Goal: Check status: Check status

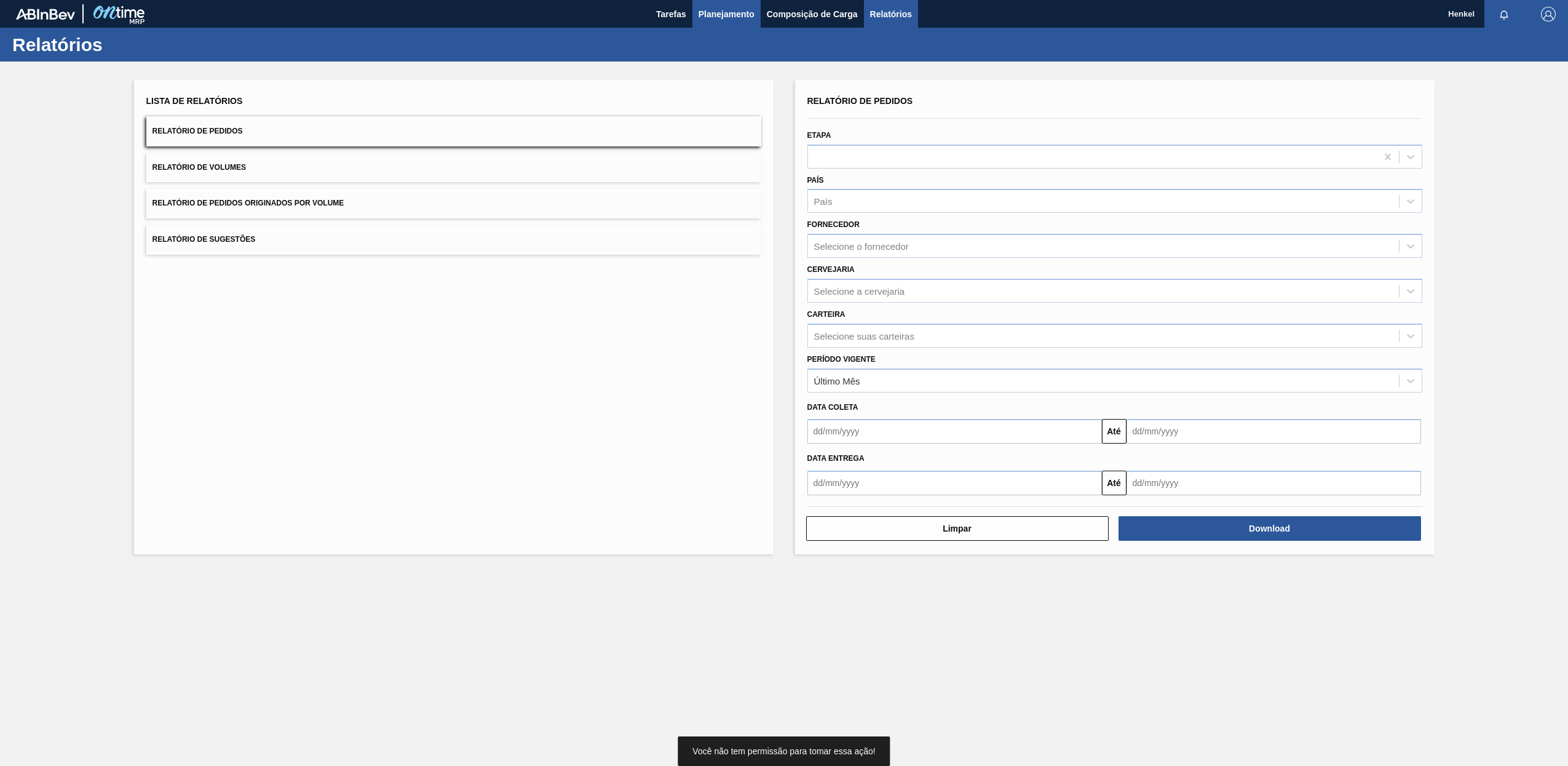
click at [716, 10] on span "Planejamento" at bounding box center [727, 14] width 56 height 15
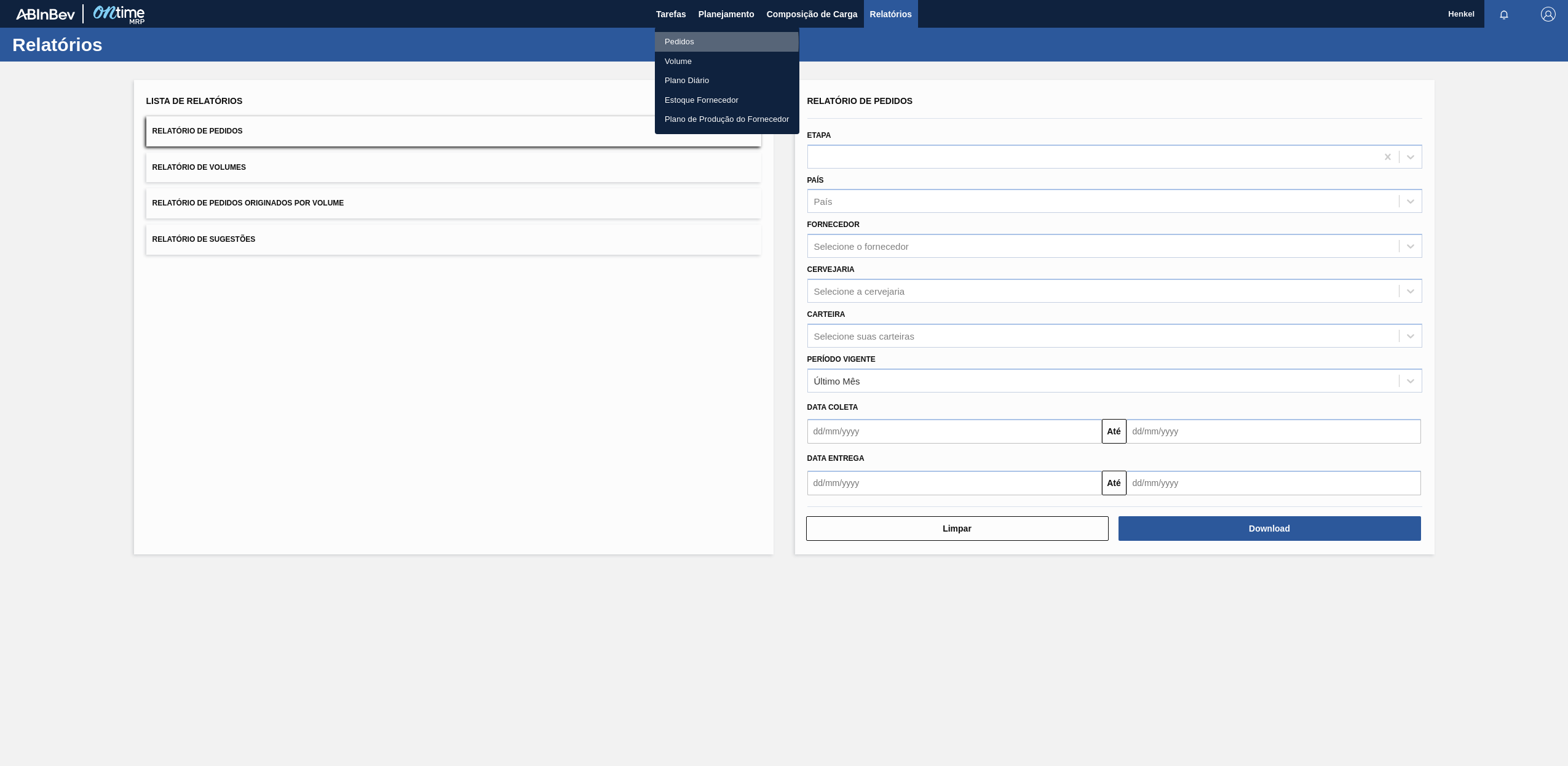
click at [682, 42] on li "Pedidos" at bounding box center [727, 41] width 145 height 20
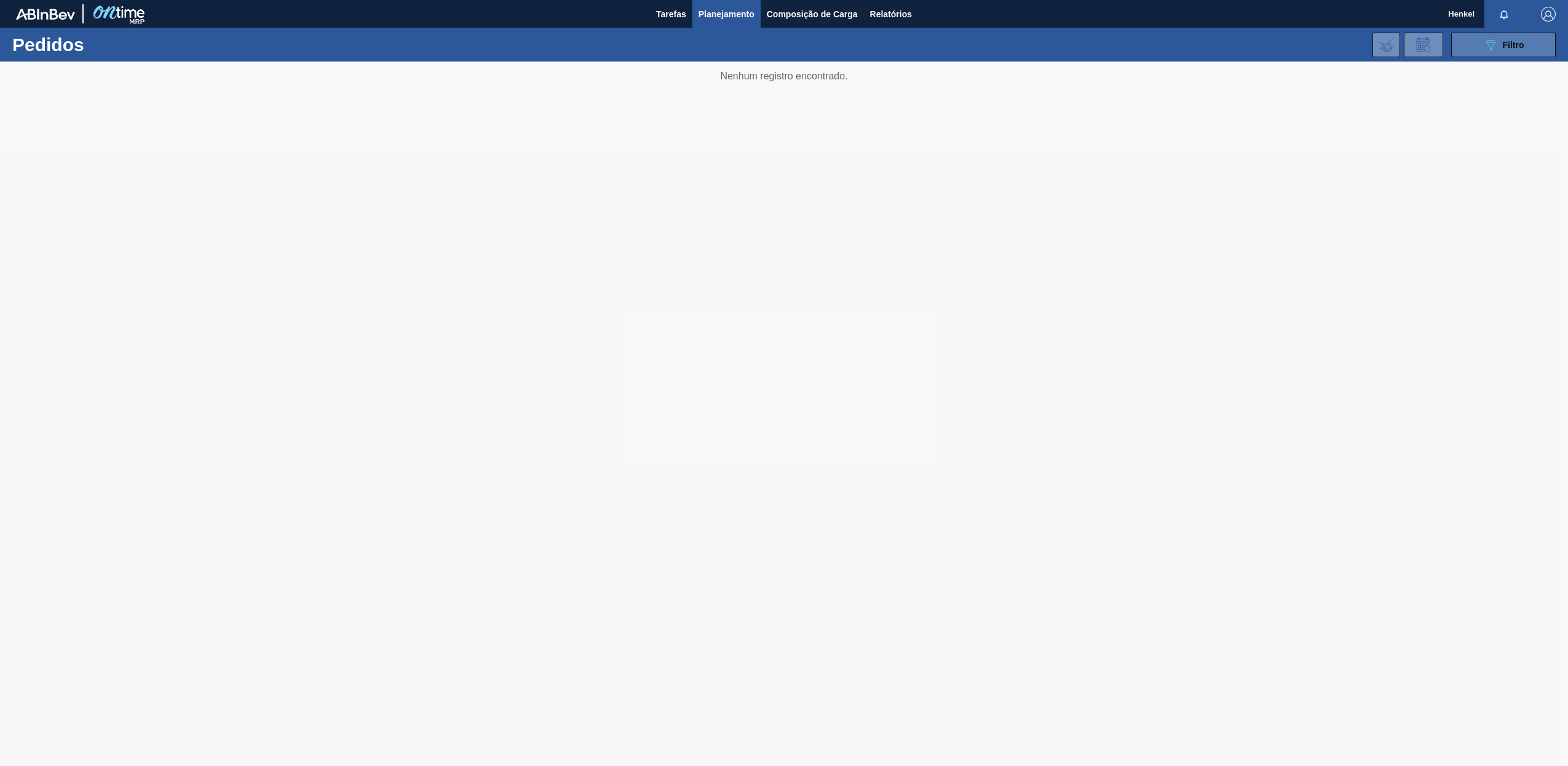
click at [1519, 44] on span "Filtro" at bounding box center [1514, 45] width 22 height 10
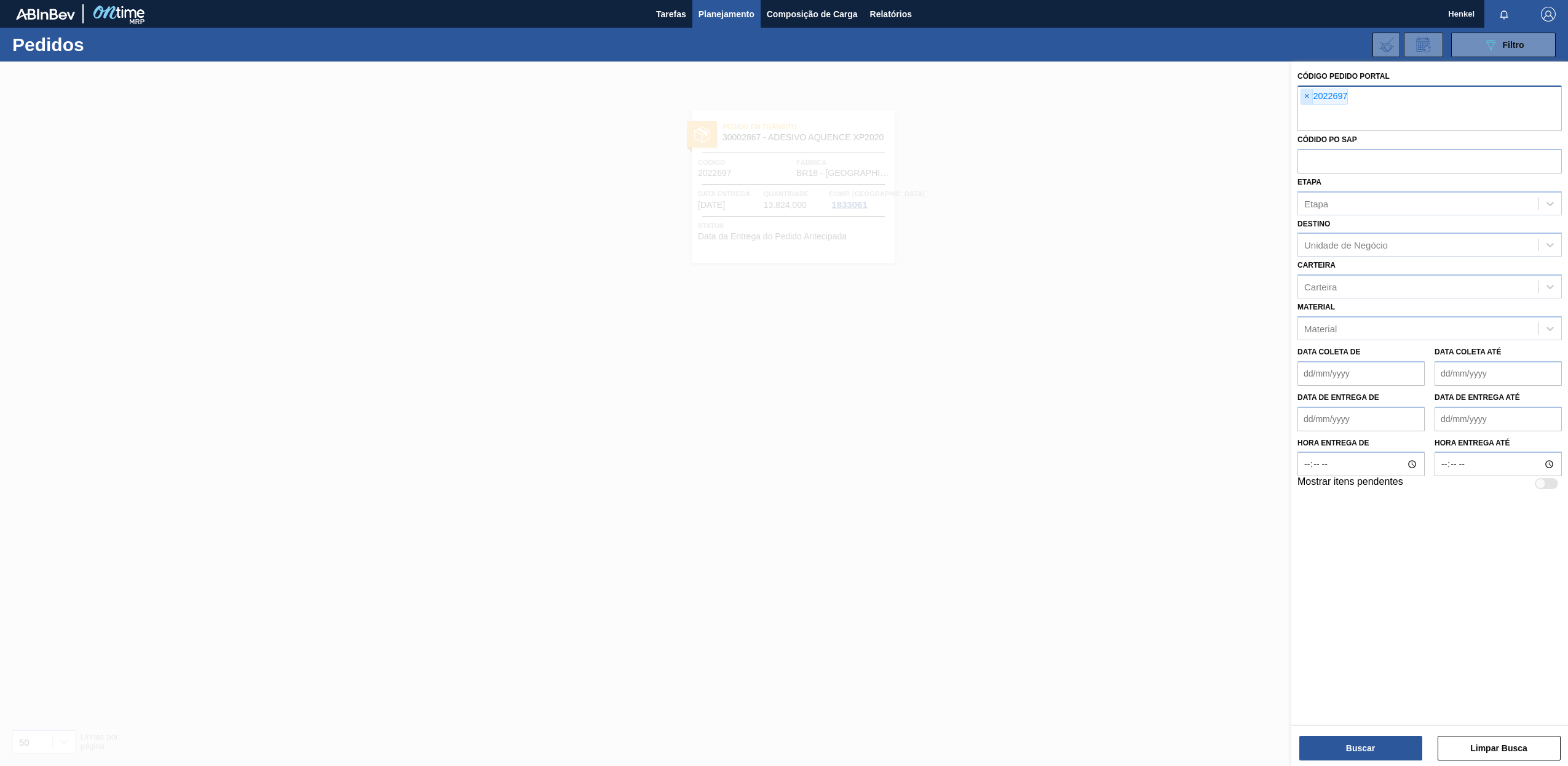
click at [1308, 96] on span "×" at bounding box center [1307, 96] width 12 height 15
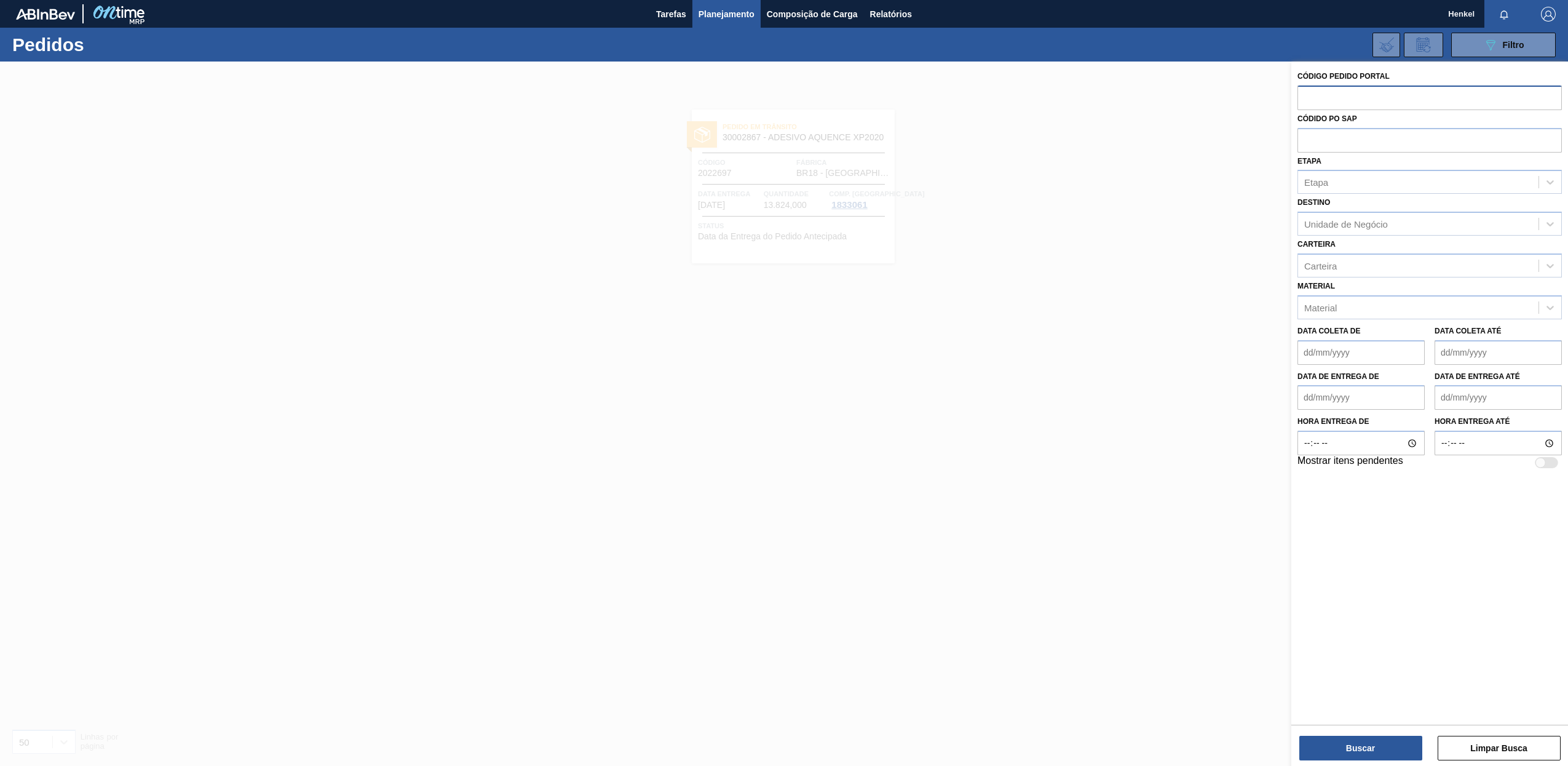
paste input "2019337"
type input "2019337"
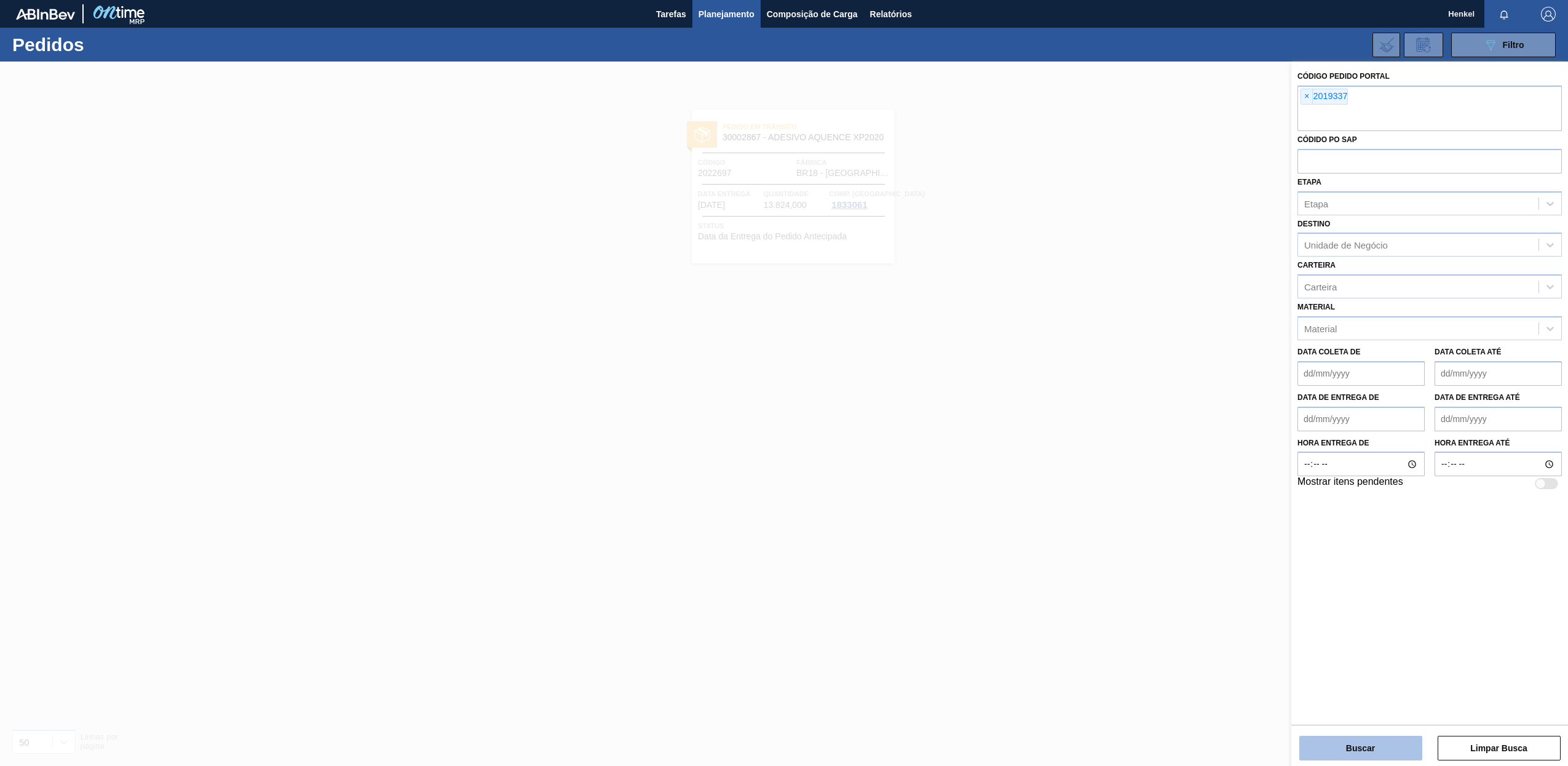
click at [1370, 739] on button "Buscar" at bounding box center [1360, 747] width 123 height 24
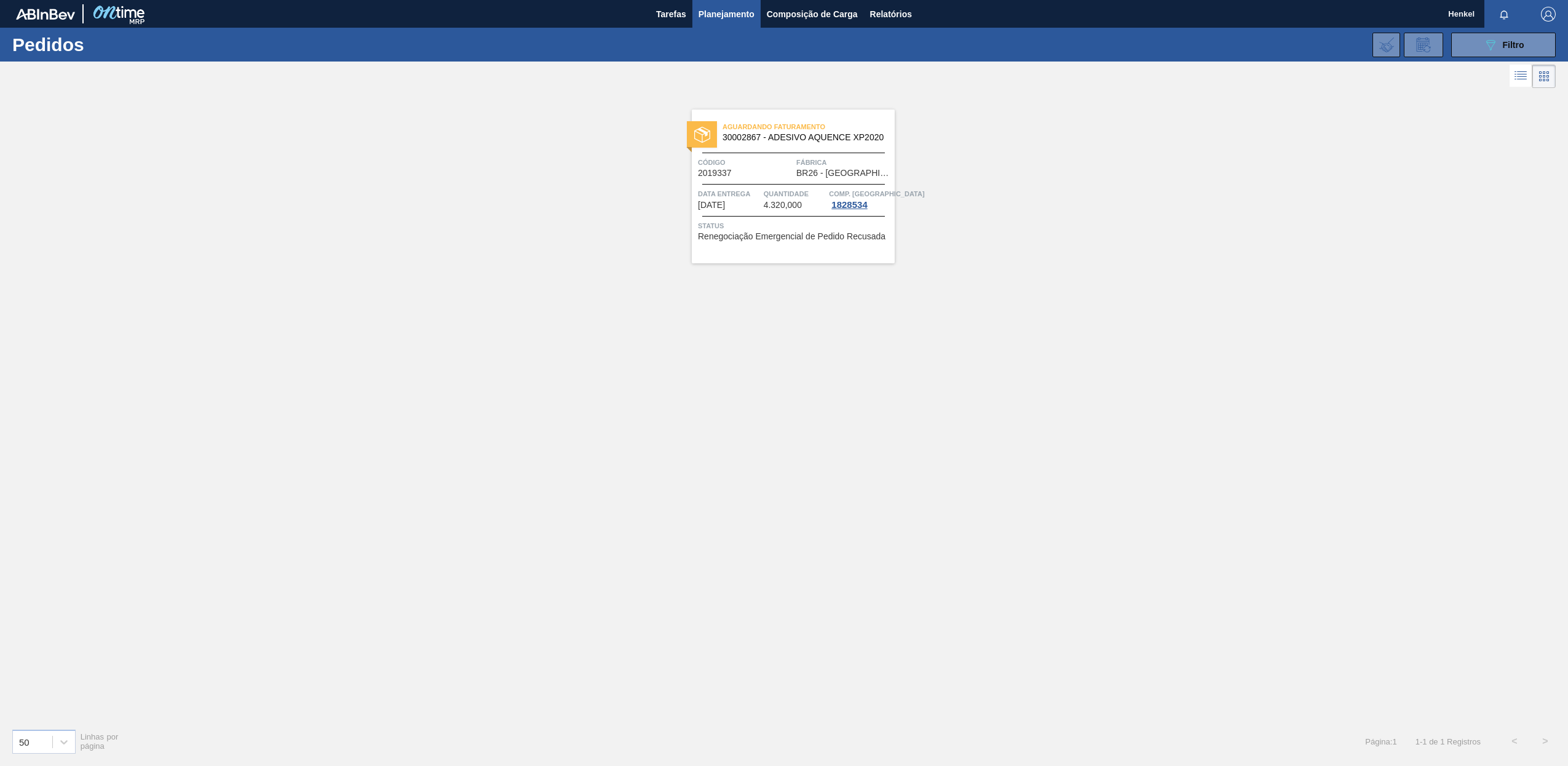
click at [759, 198] on span "Data entrega" at bounding box center [729, 194] width 63 height 13
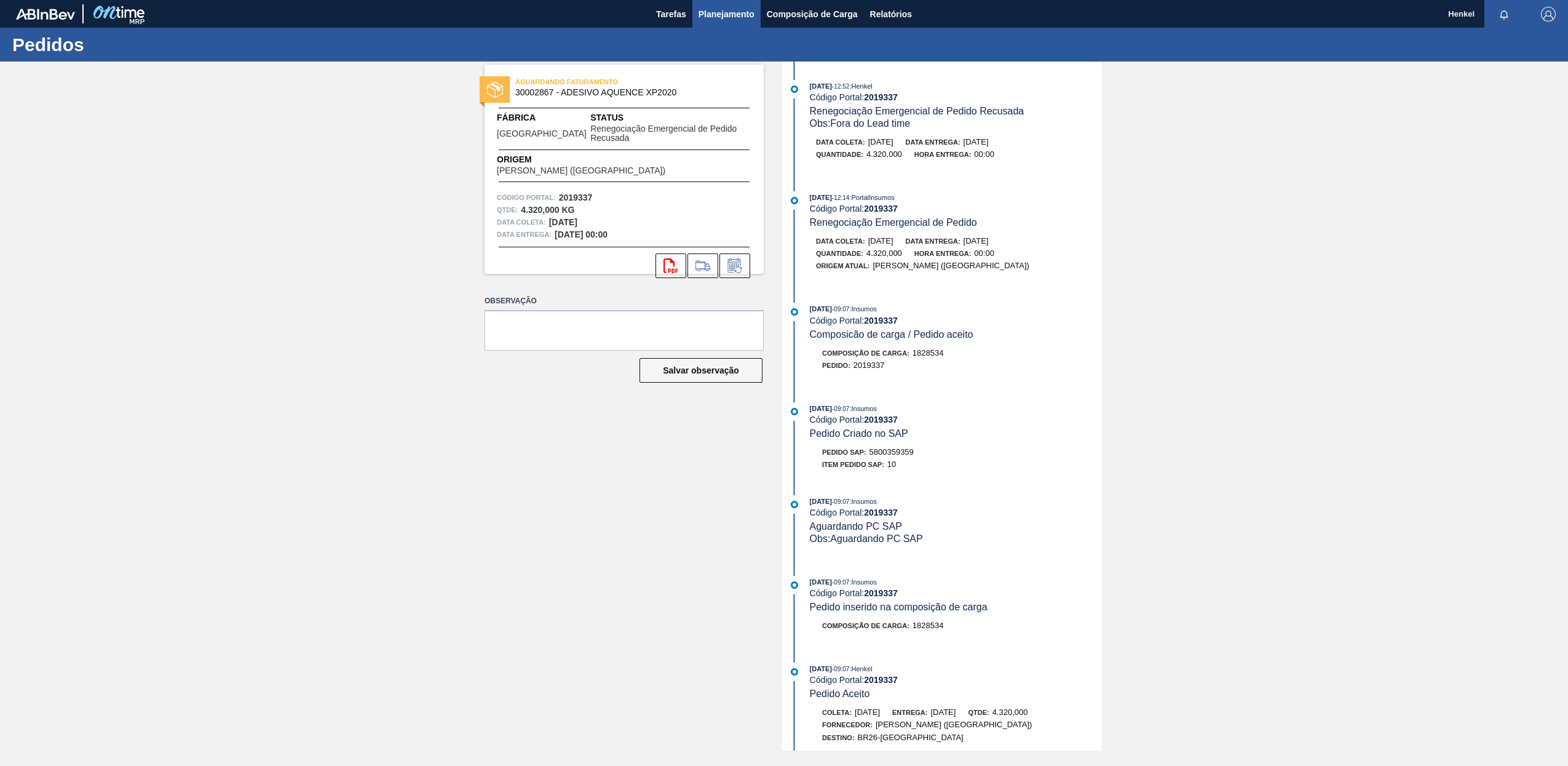
click at [726, 16] on span "Planejamento" at bounding box center [727, 14] width 56 height 15
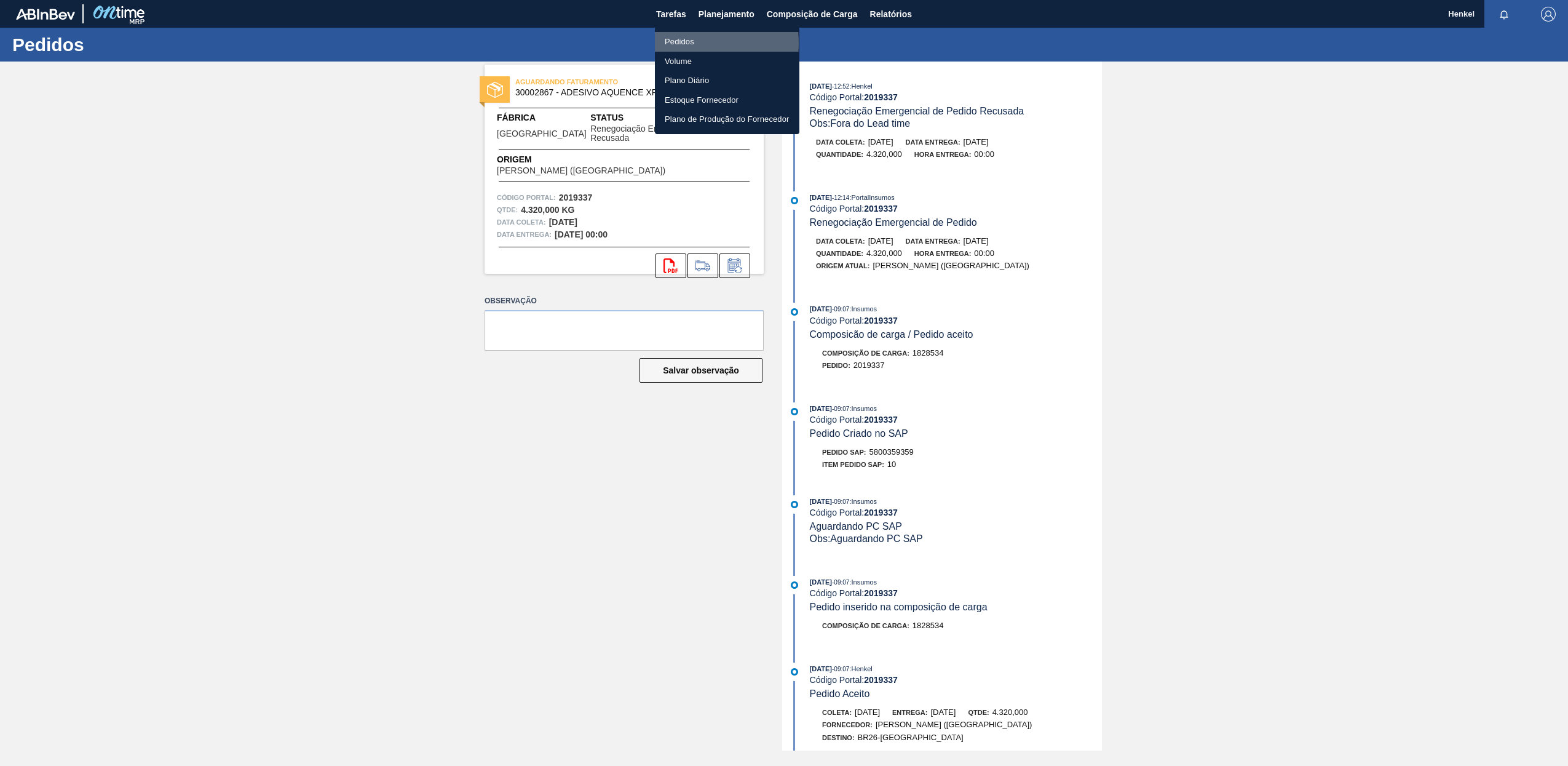
click at [678, 43] on li "Pedidos" at bounding box center [727, 41] width 145 height 20
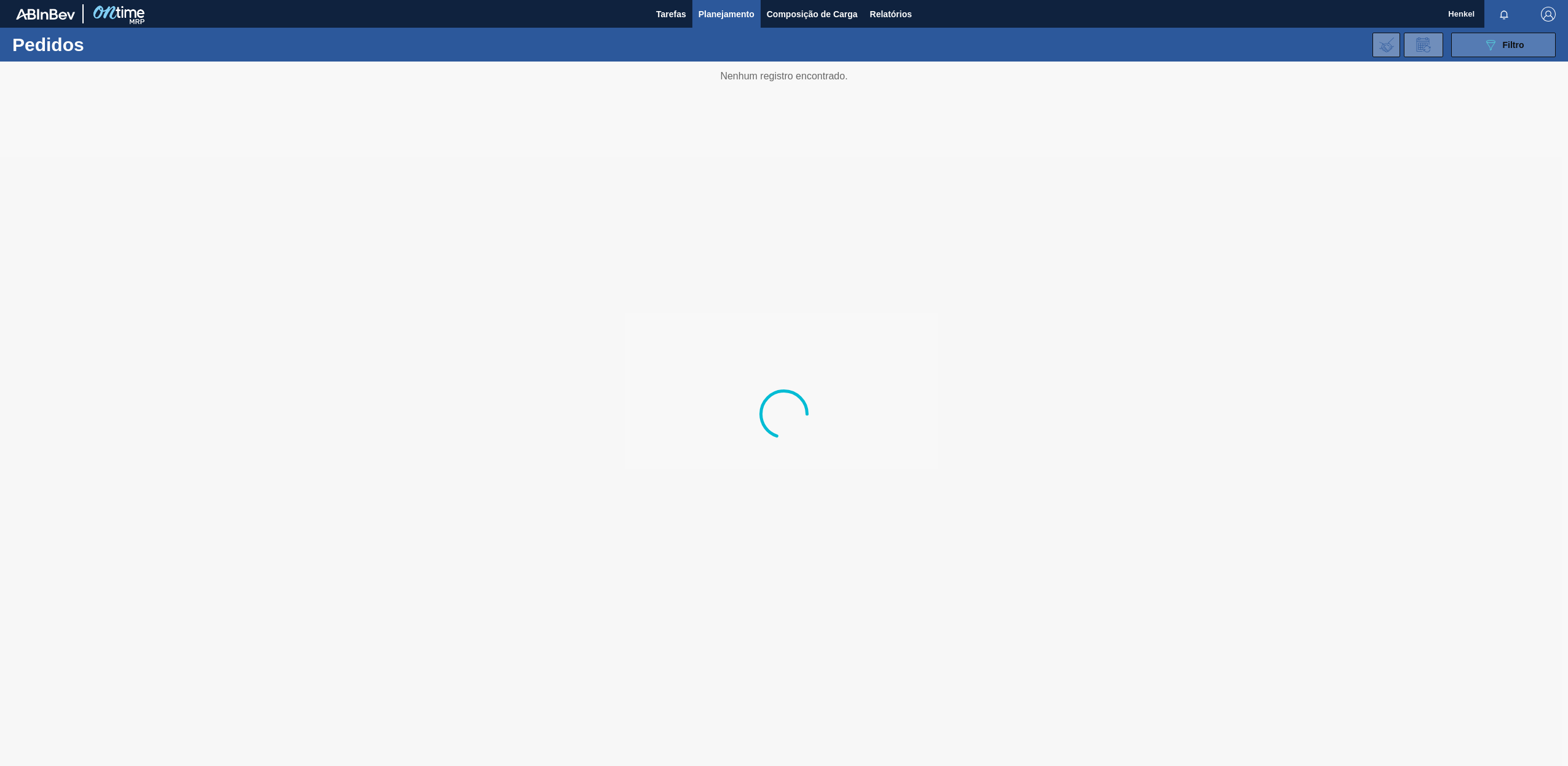
click at [1519, 48] on span "Filtro" at bounding box center [1514, 45] width 22 height 10
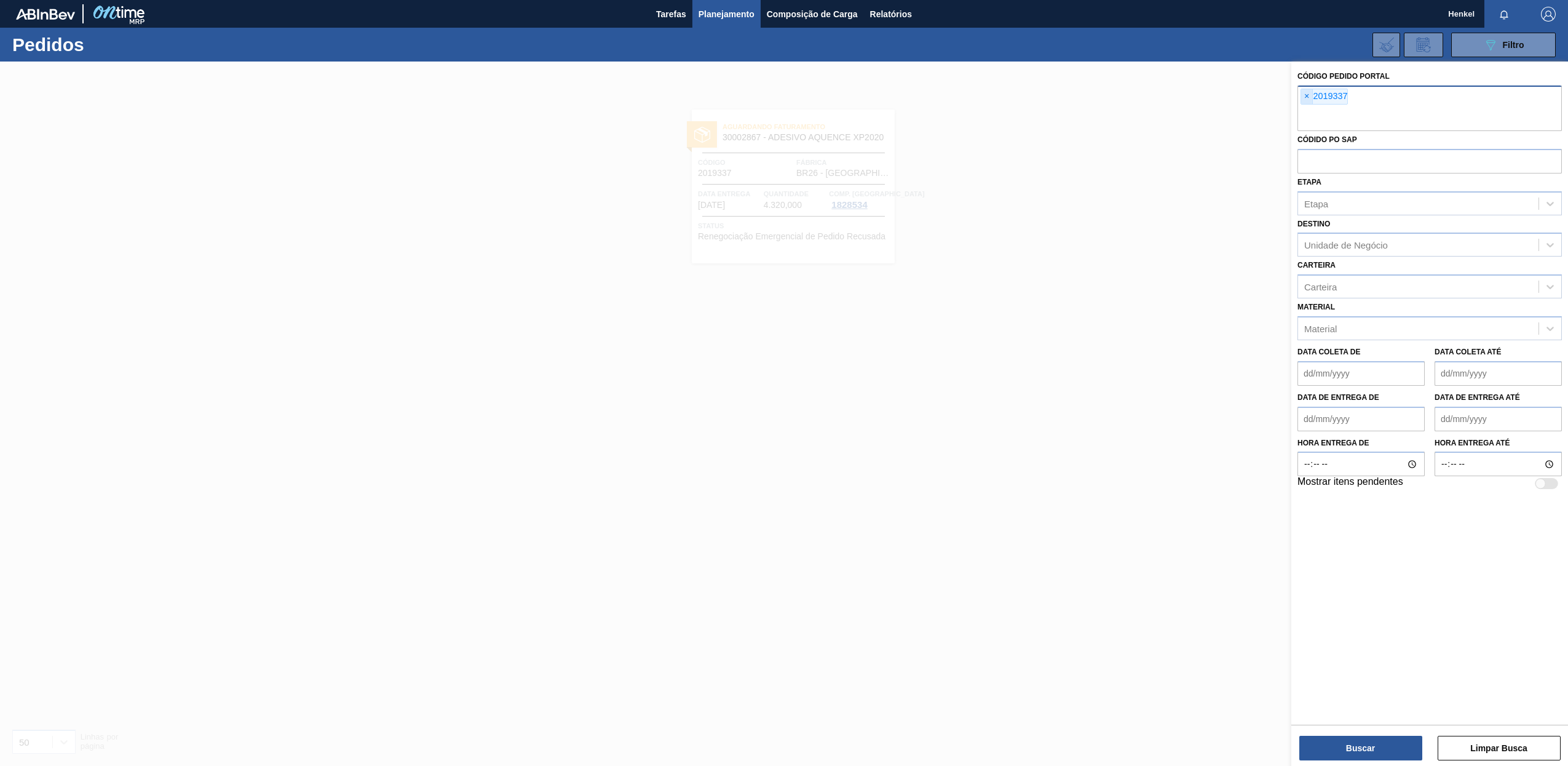
click at [1307, 96] on span "×" at bounding box center [1307, 96] width 12 height 15
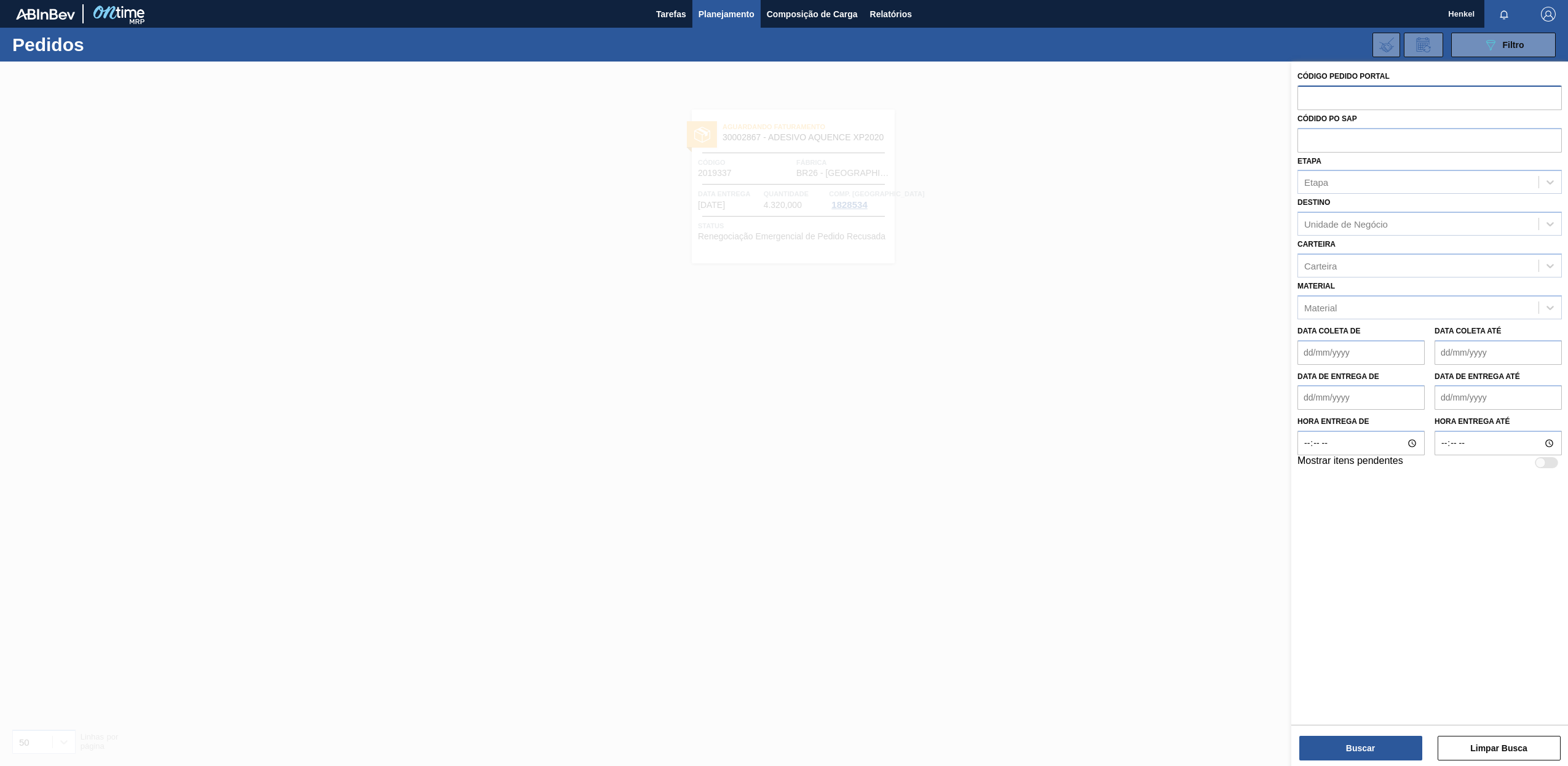
paste input "2013768"
type input "2013768"
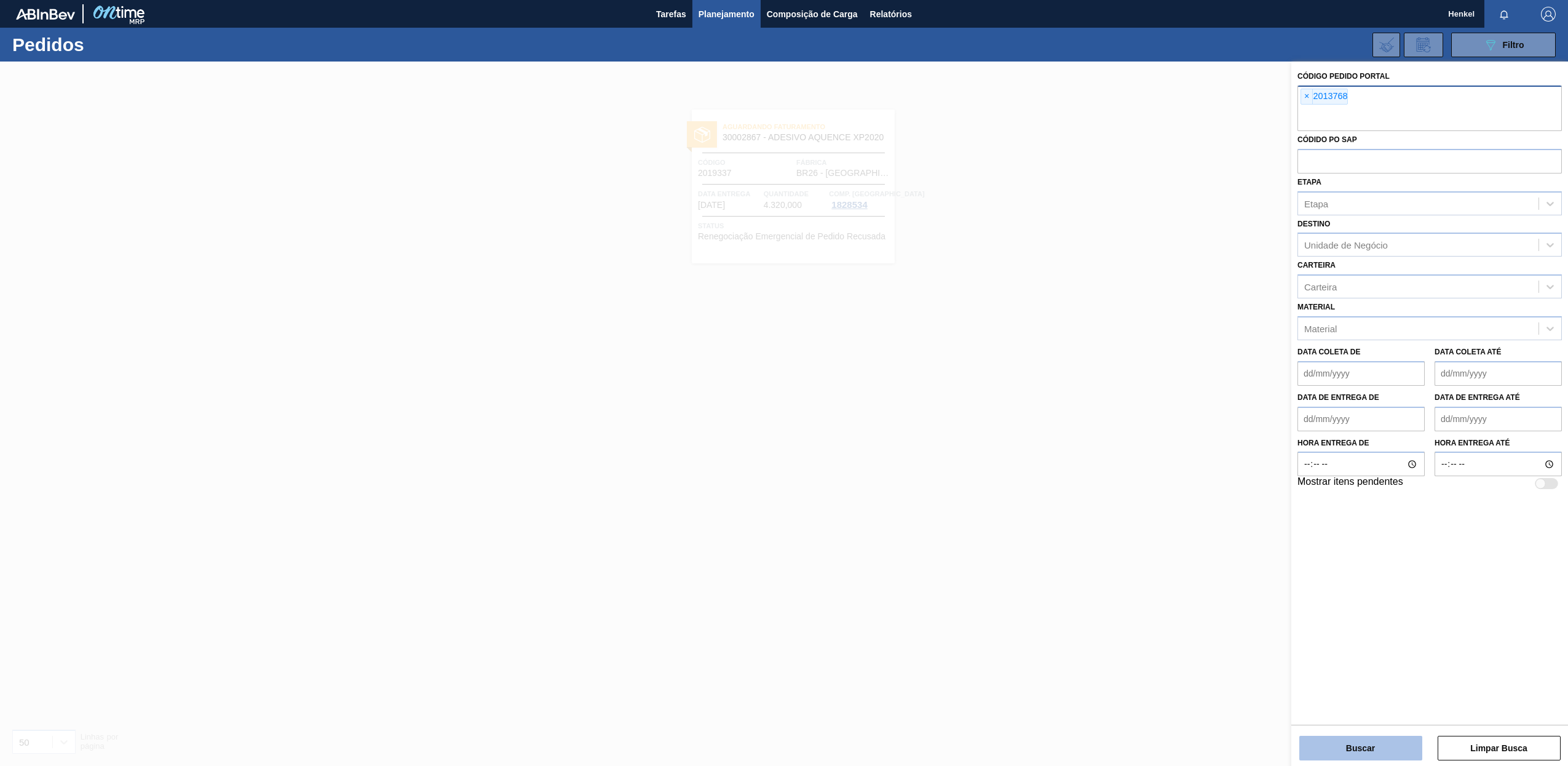
click at [1355, 745] on button "Buscar" at bounding box center [1360, 747] width 123 height 24
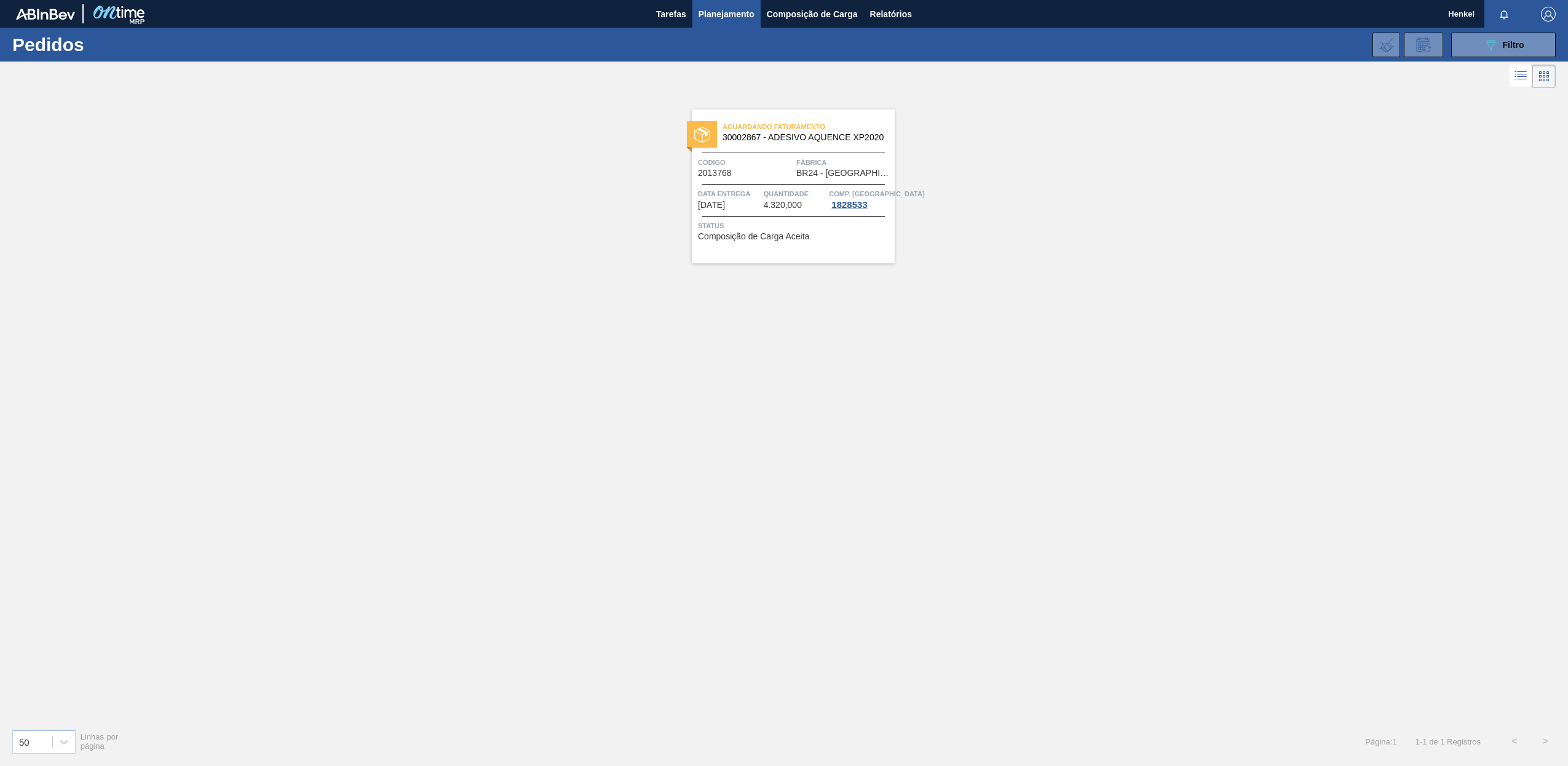
click at [757, 228] on span "Status" at bounding box center [795, 226] width 194 height 13
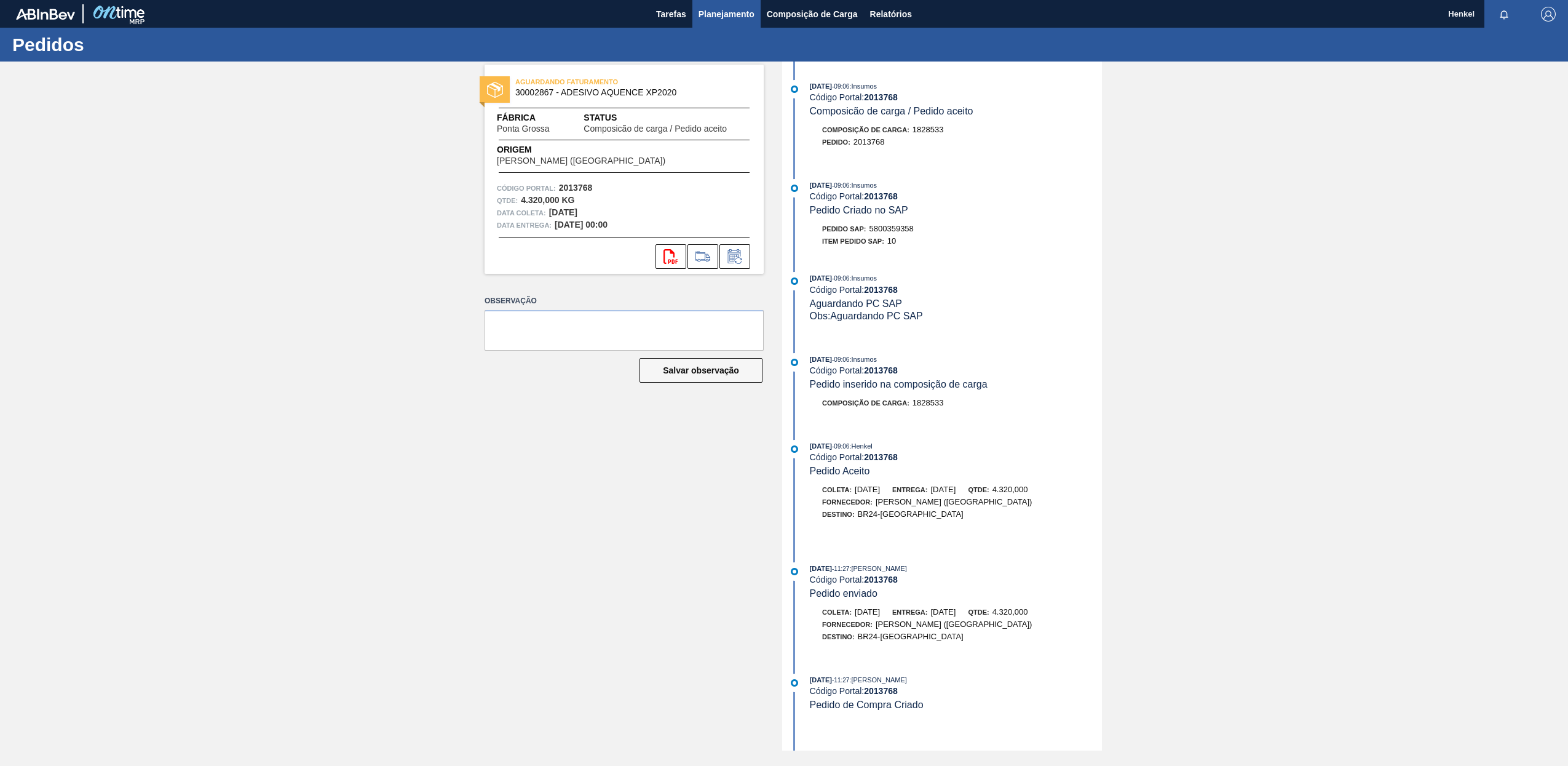
click at [707, 13] on span "Planejamento" at bounding box center [727, 14] width 56 height 15
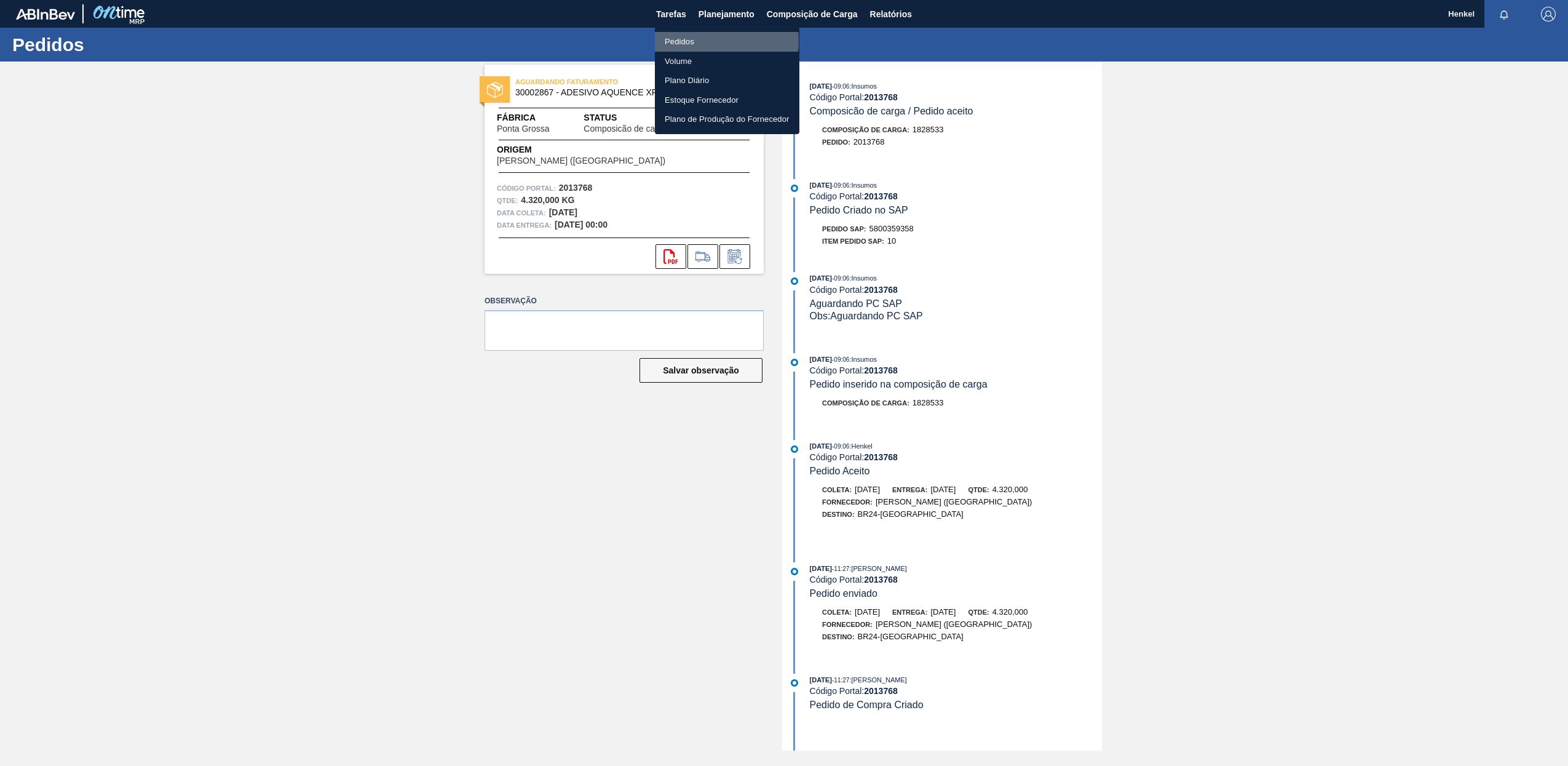
click at [685, 41] on li "Pedidos" at bounding box center [727, 41] width 145 height 20
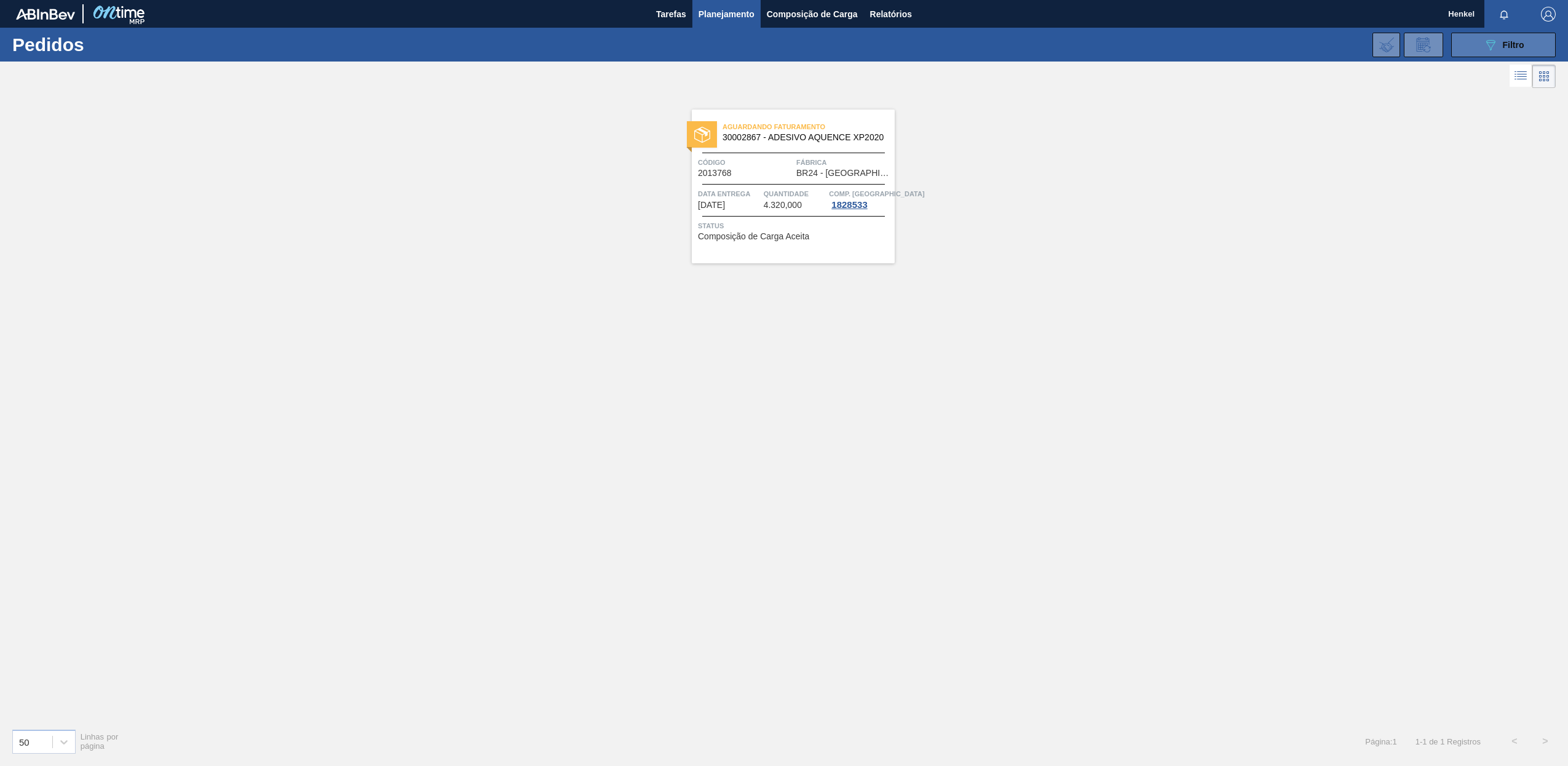
click at [1520, 42] on span "Filtro" at bounding box center [1514, 45] width 22 height 10
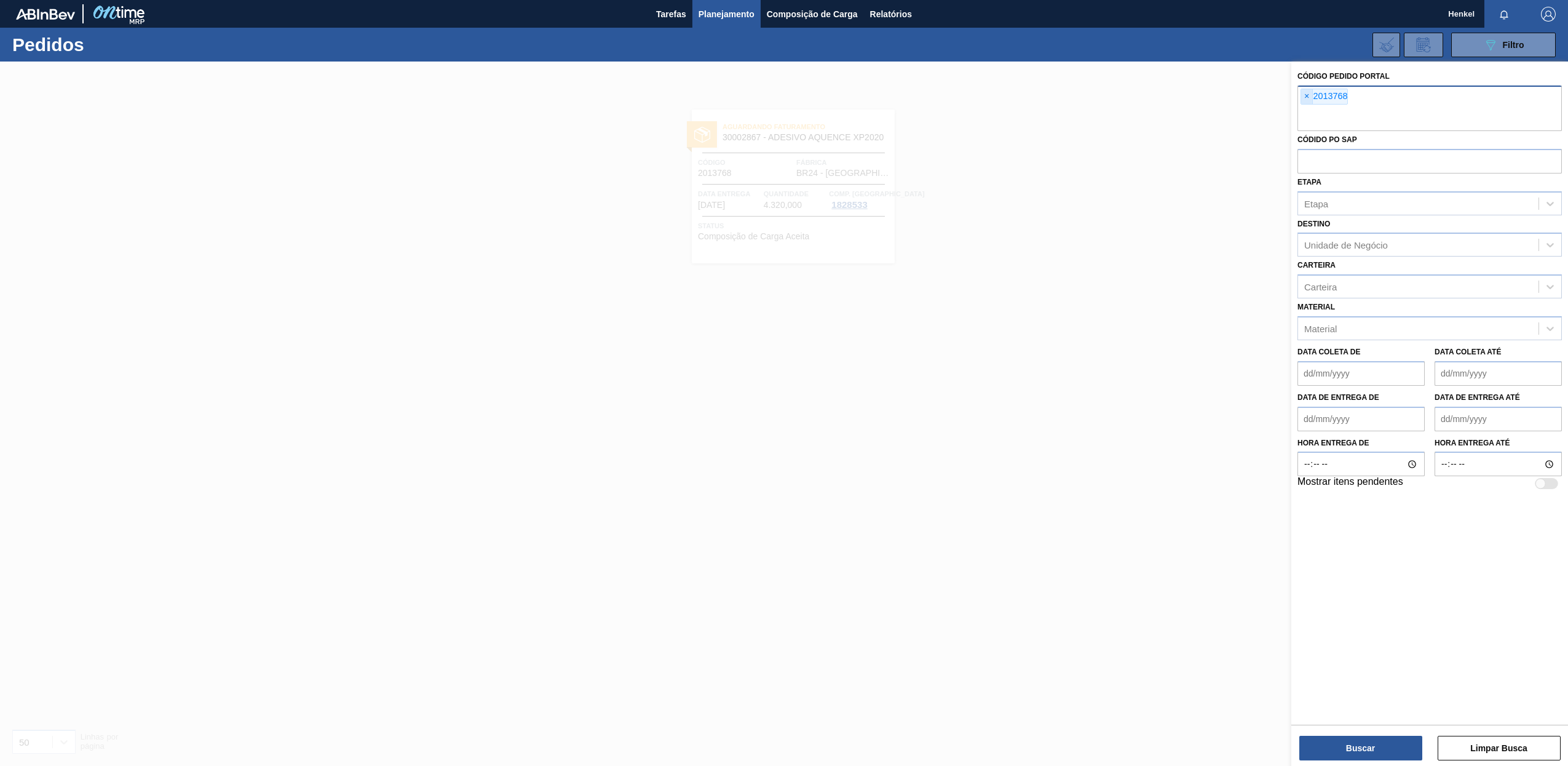
click at [1307, 97] on span "×" at bounding box center [1307, 96] width 12 height 15
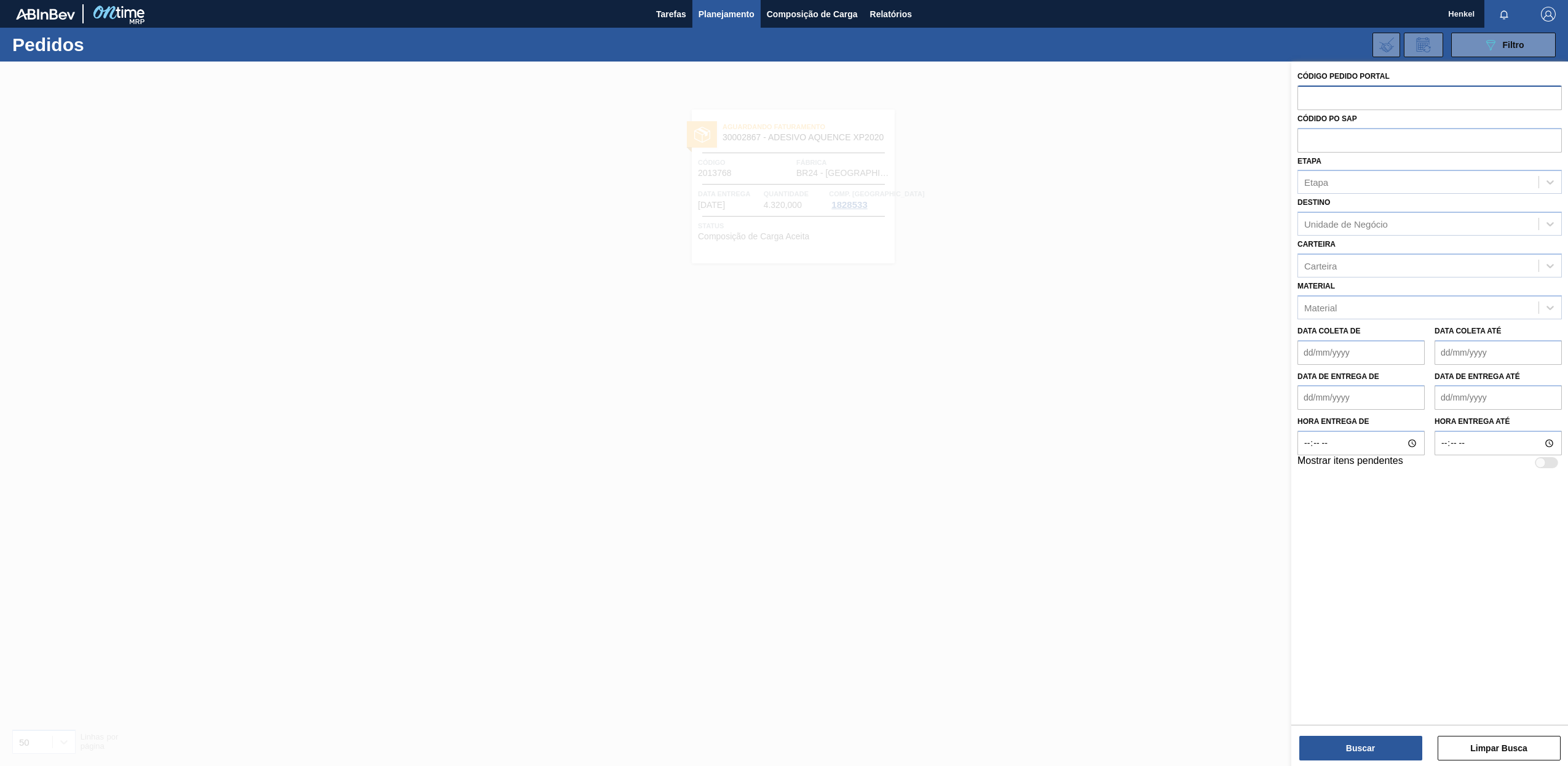
paste input "2023731"
type input "2023731"
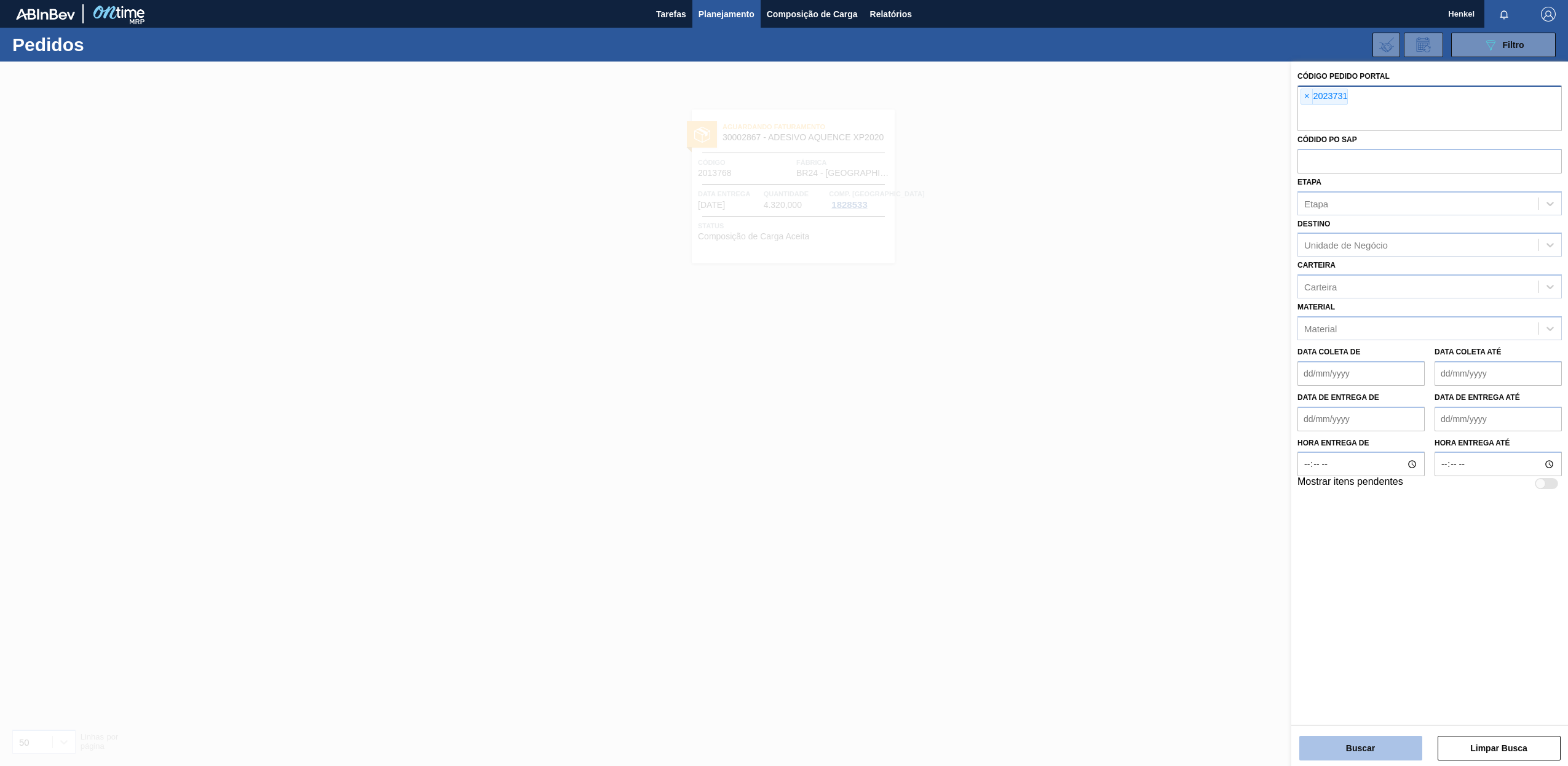
click at [1366, 743] on button "Buscar" at bounding box center [1360, 747] width 123 height 24
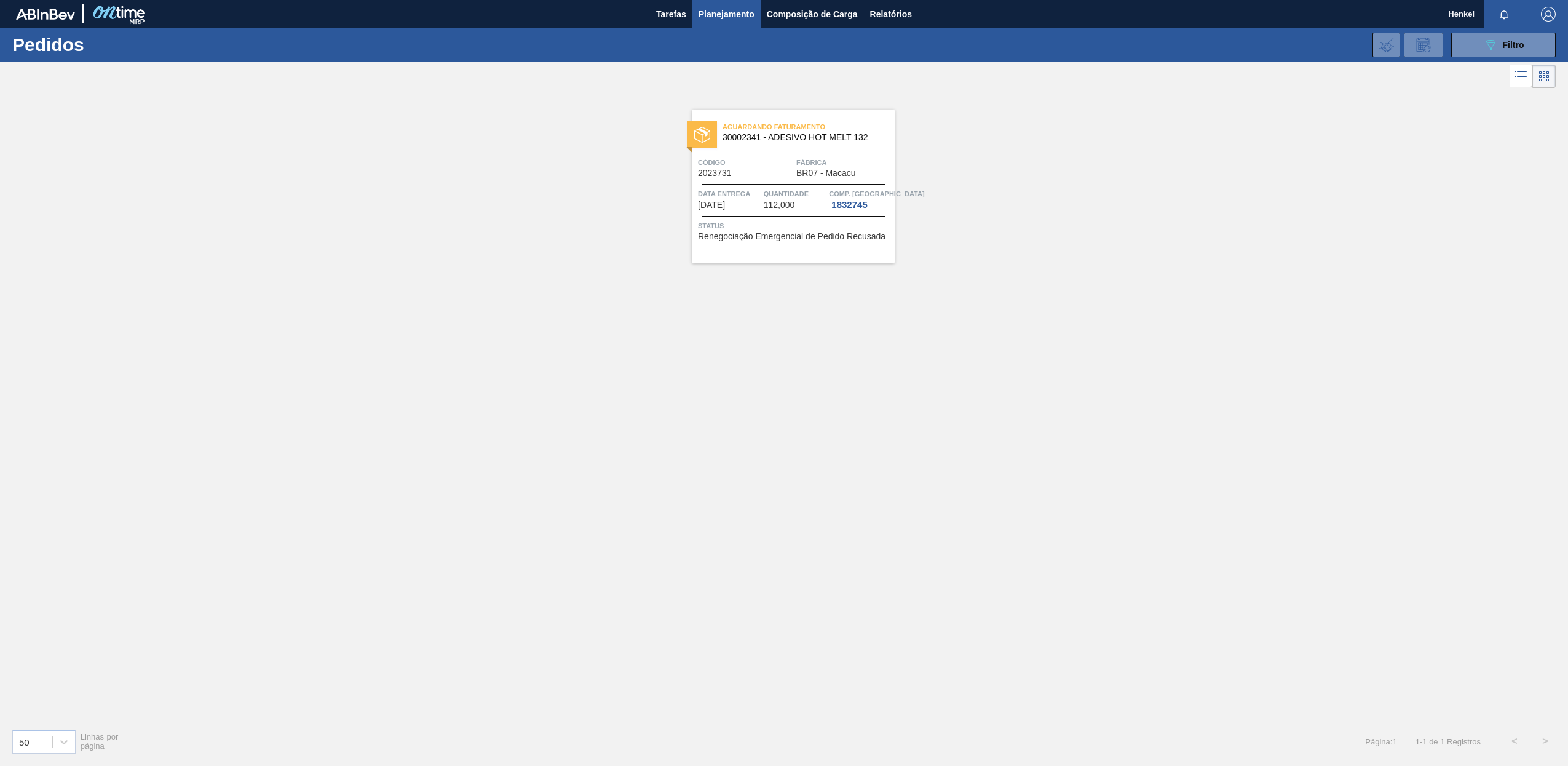
click at [780, 187] on div "Aguardando Faturamento 30002341 - ADESIVO HOT MELT 132 Código 2023731 Fábrica B…" at bounding box center [794, 186] width 203 height 154
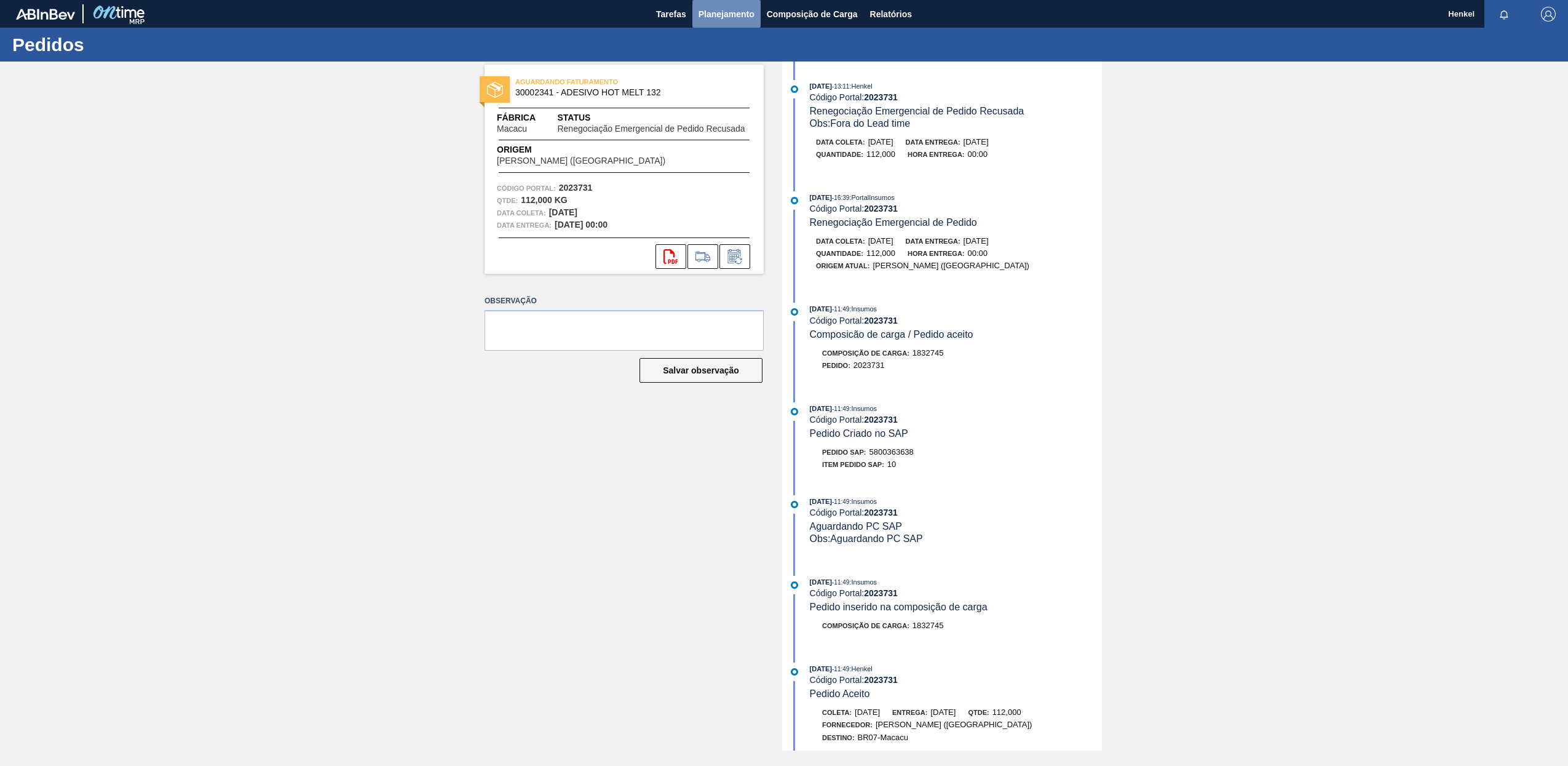
click at [718, 5] on button "Planejamento" at bounding box center [726, 13] width 68 height 27
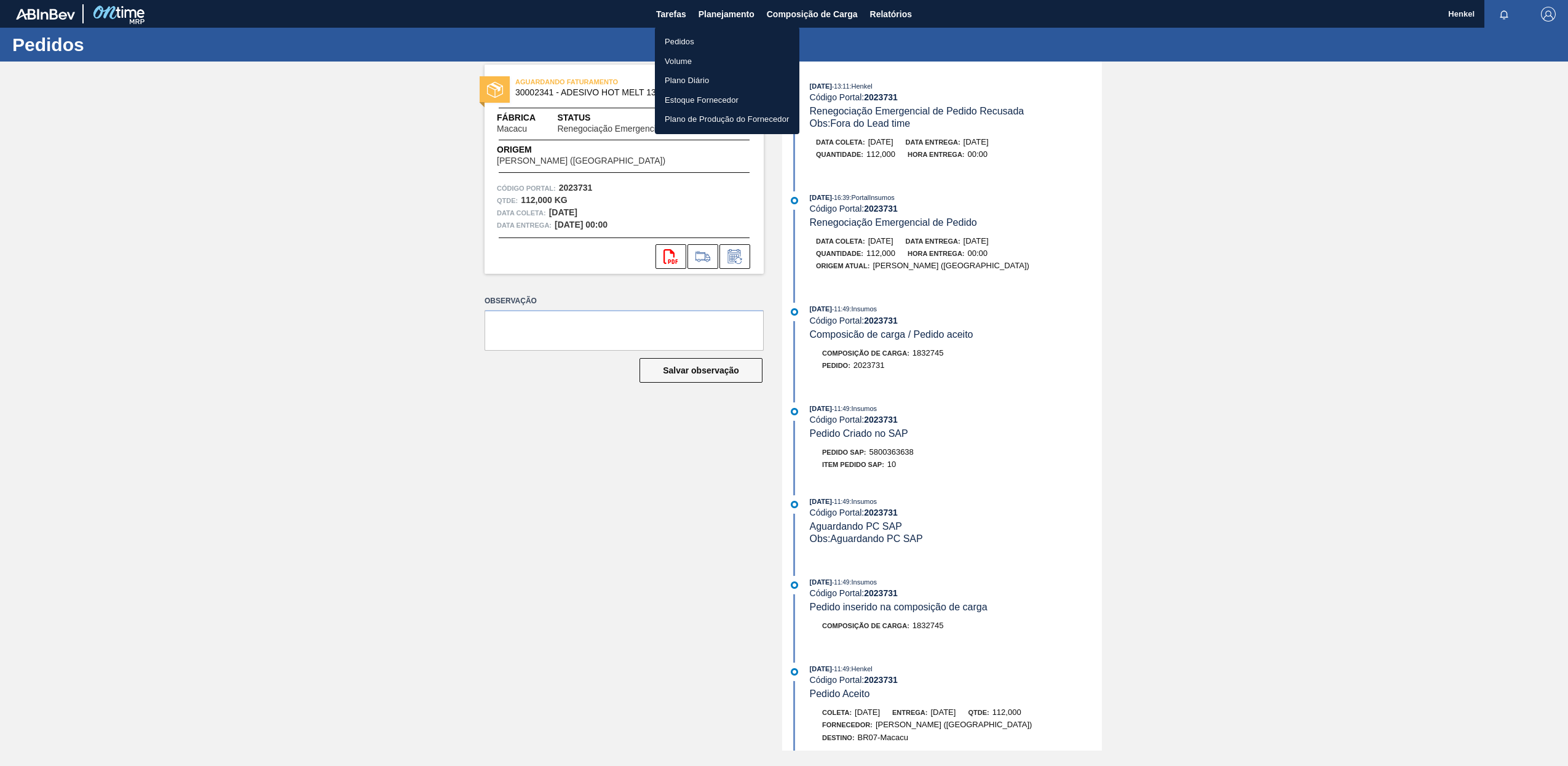
drag, startPoint x: 681, startPoint y: 42, endPoint x: 754, endPoint y: 60, distance: 75.2
click at [681, 42] on li "Pedidos" at bounding box center [727, 41] width 145 height 20
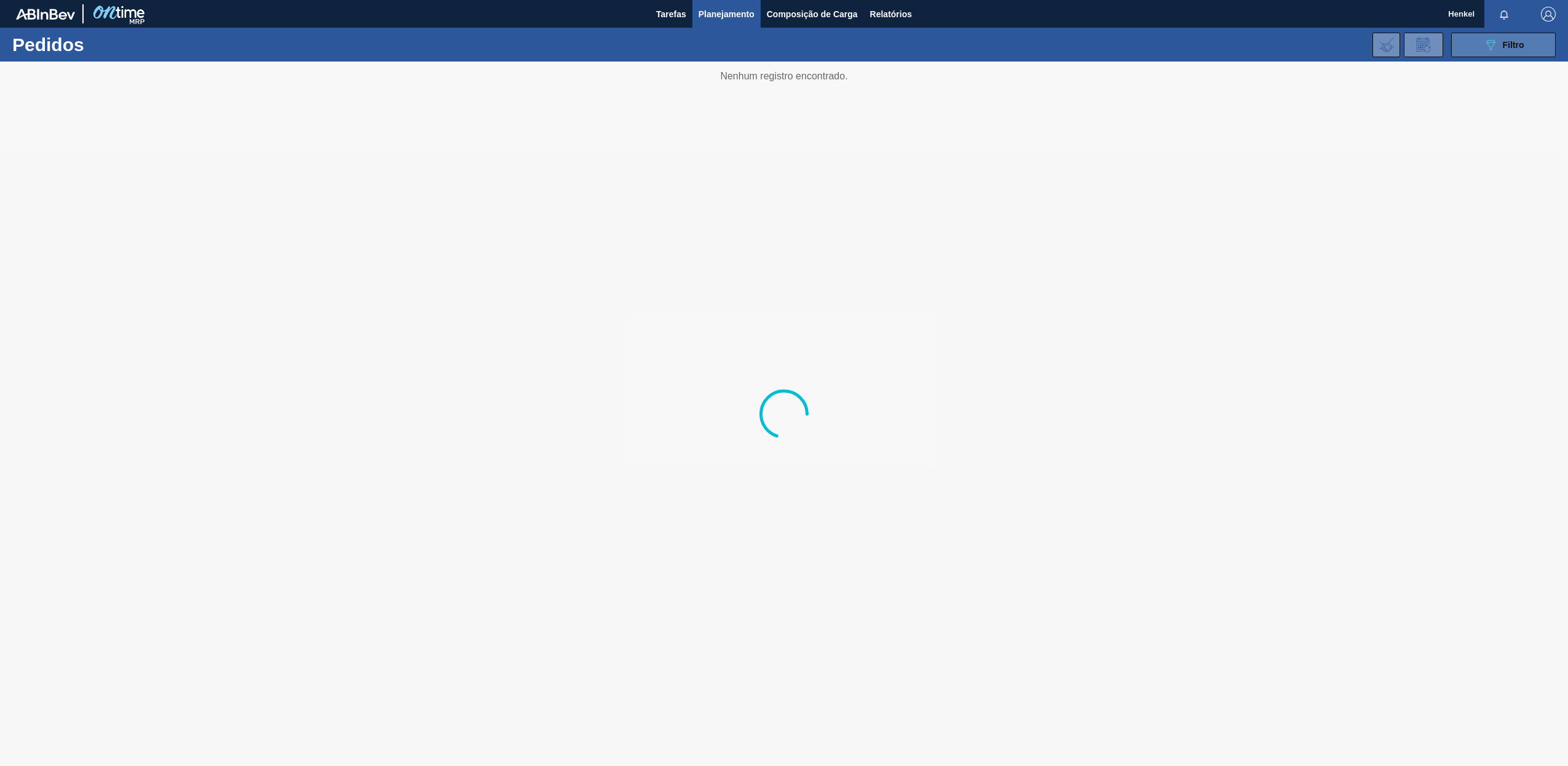
click at [1481, 47] on button "089F7B8B-B2A5-4AFE-B5C0-19BA573D28AC Filtro" at bounding box center [1504, 45] width 105 height 24
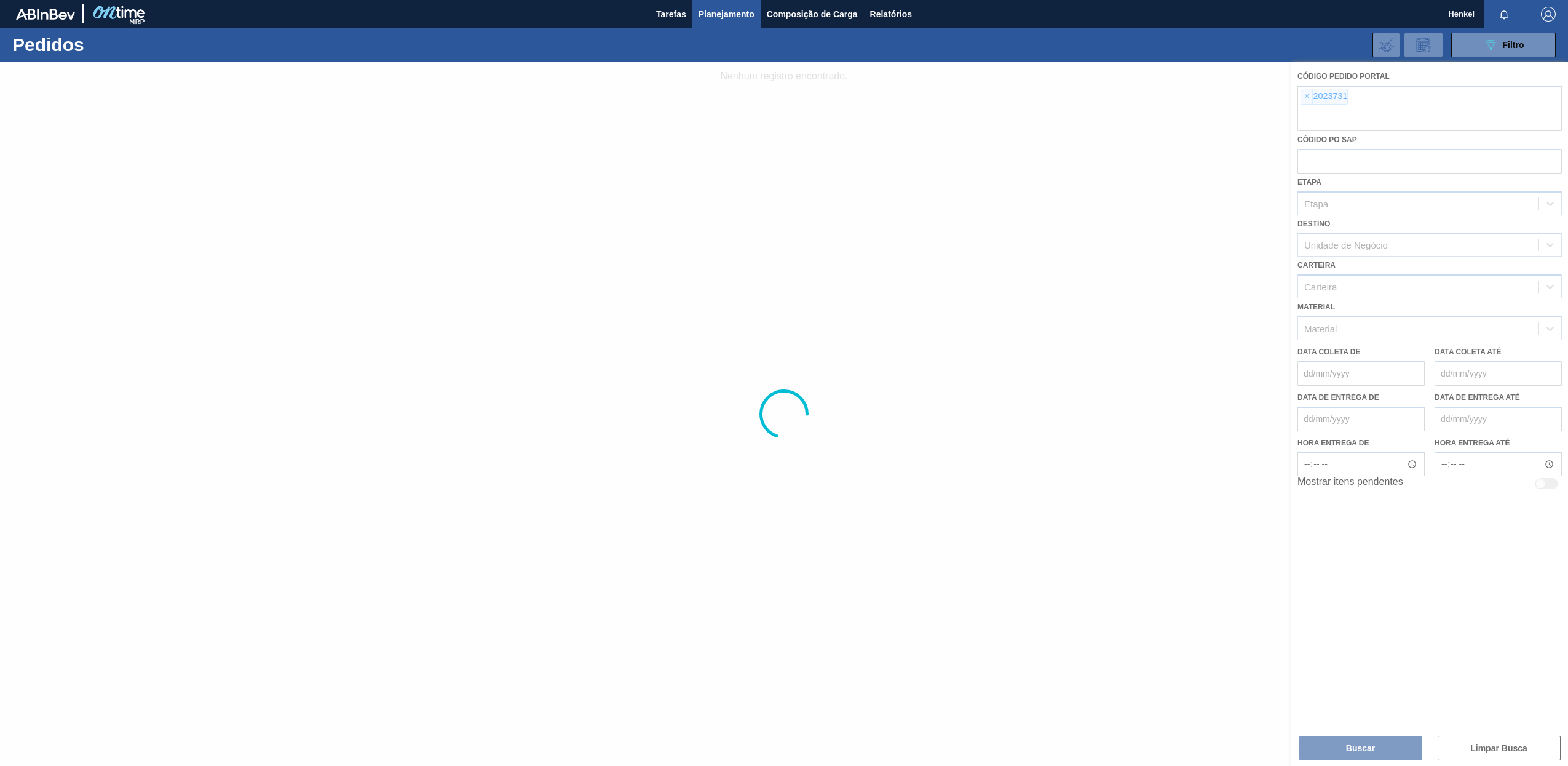
click at [1307, 96] on div at bounding box center [784, 413] width 1568 height 704
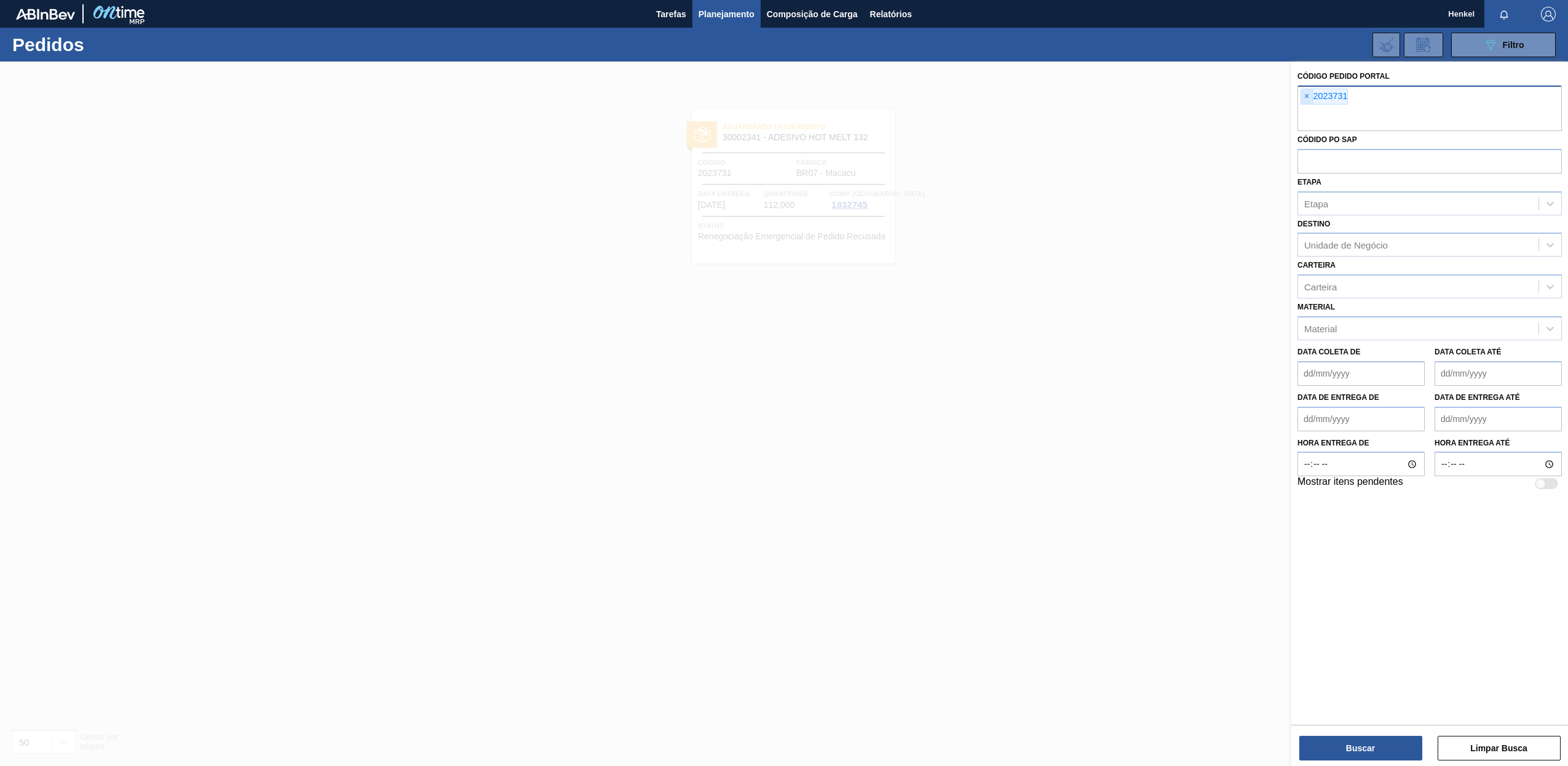
click at [1307, 98] on span "×" at bounding box center [1307, 96] width 12 height 15
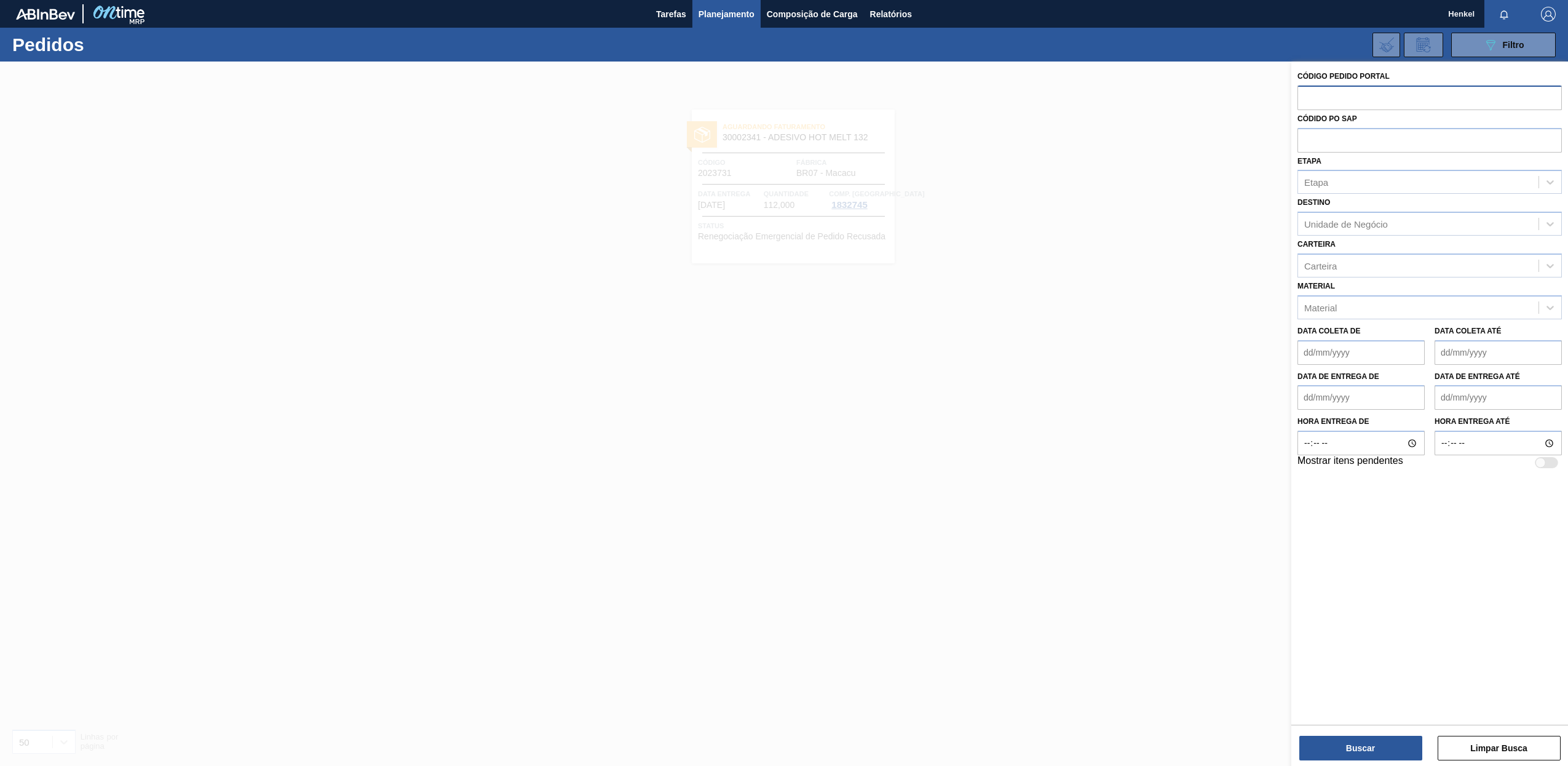
paste input "2023733"
type input "2023733"
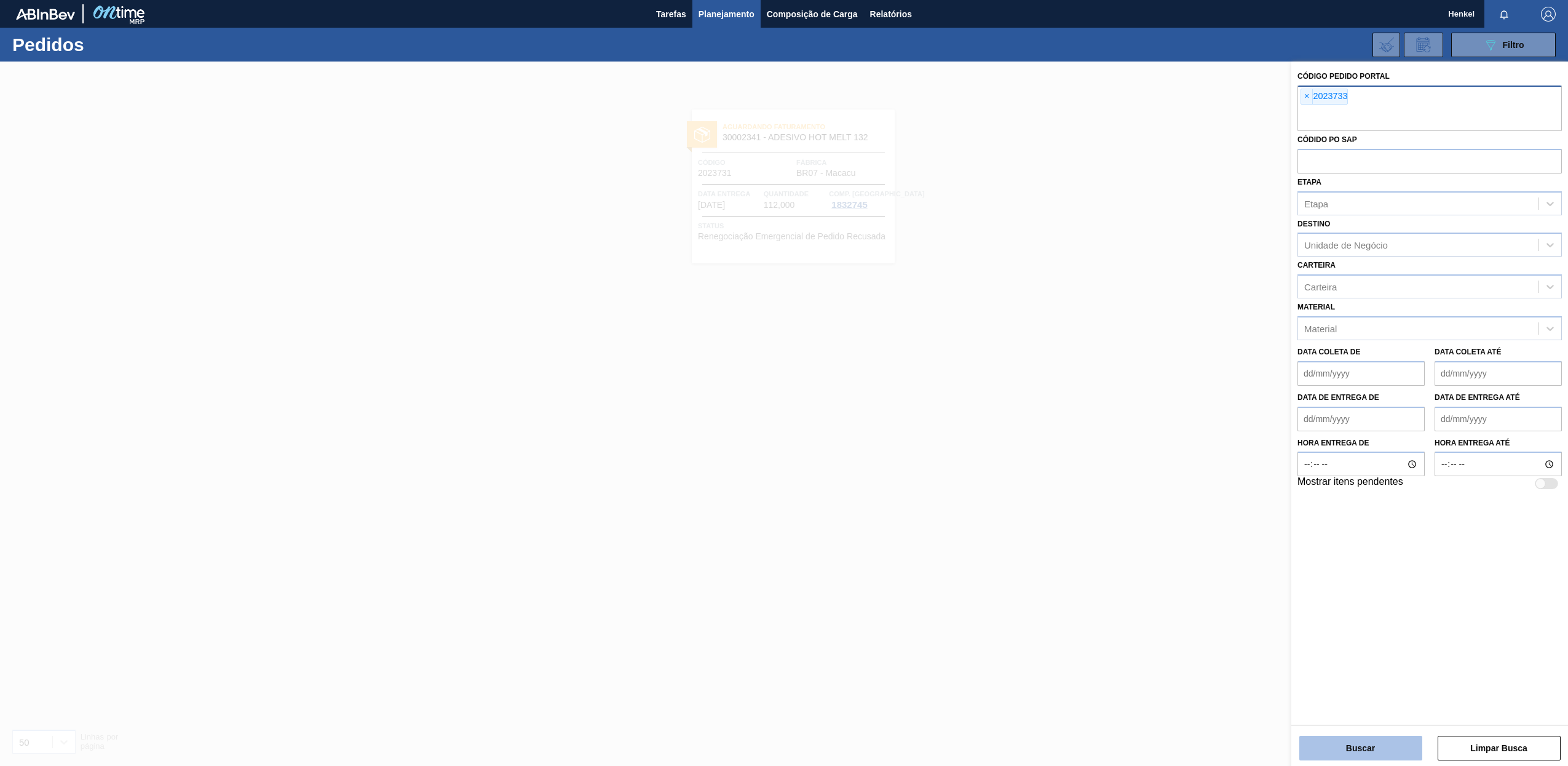
click at [1351, 747] on button "Buscar" at bounding box center [1360, 747] width 123 height 24
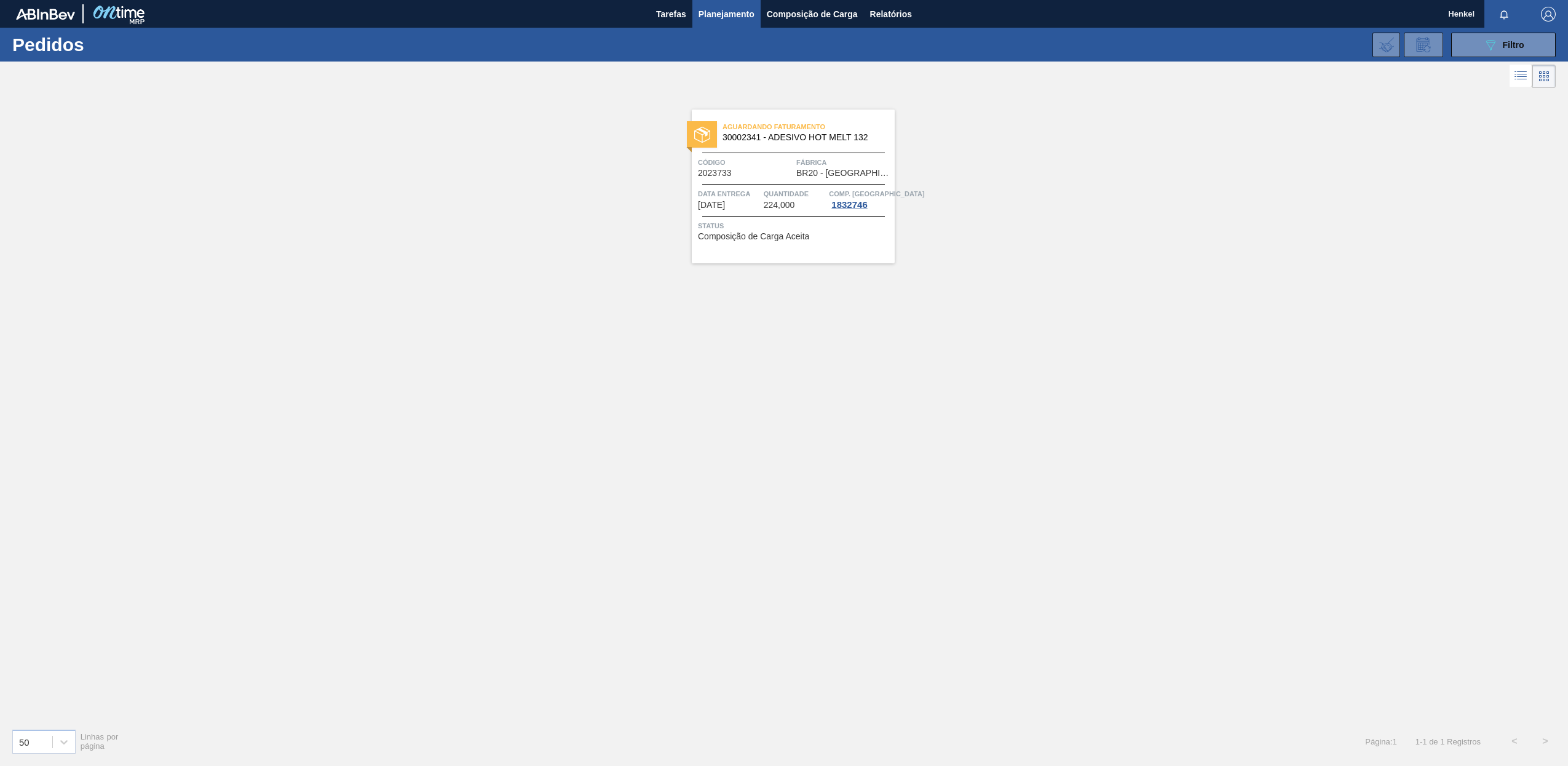
click at [799, 178] on div "Aguardando Faturamento 30002341 - ADESIVO HOT MELT 132 Código 2023733 Fábrica B…" at bounding box center [794, 186] width 203 height 154
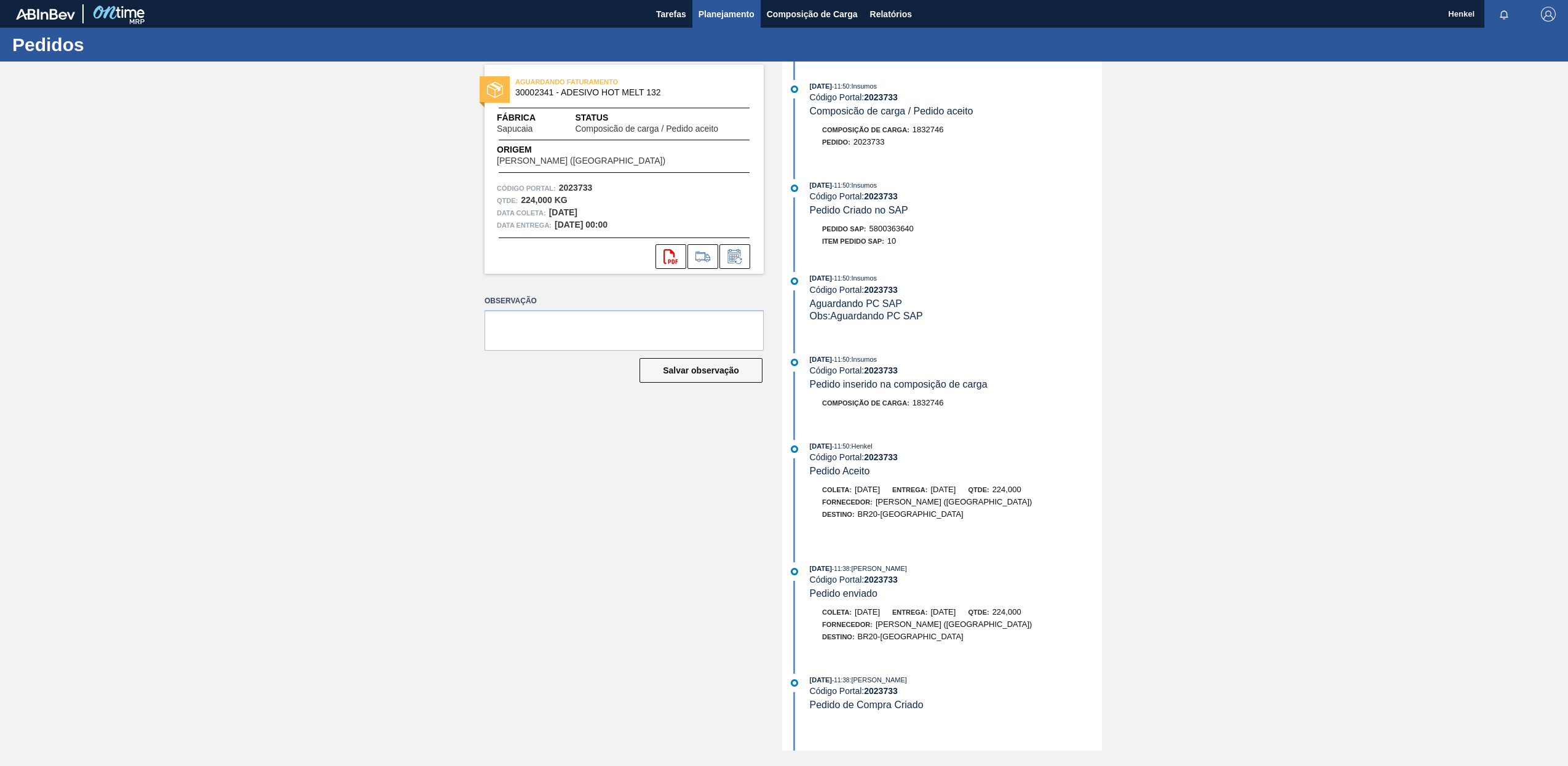
click at [713, 15] on span "Planejamento" at bounding box center [727, 14] width 56 height 15
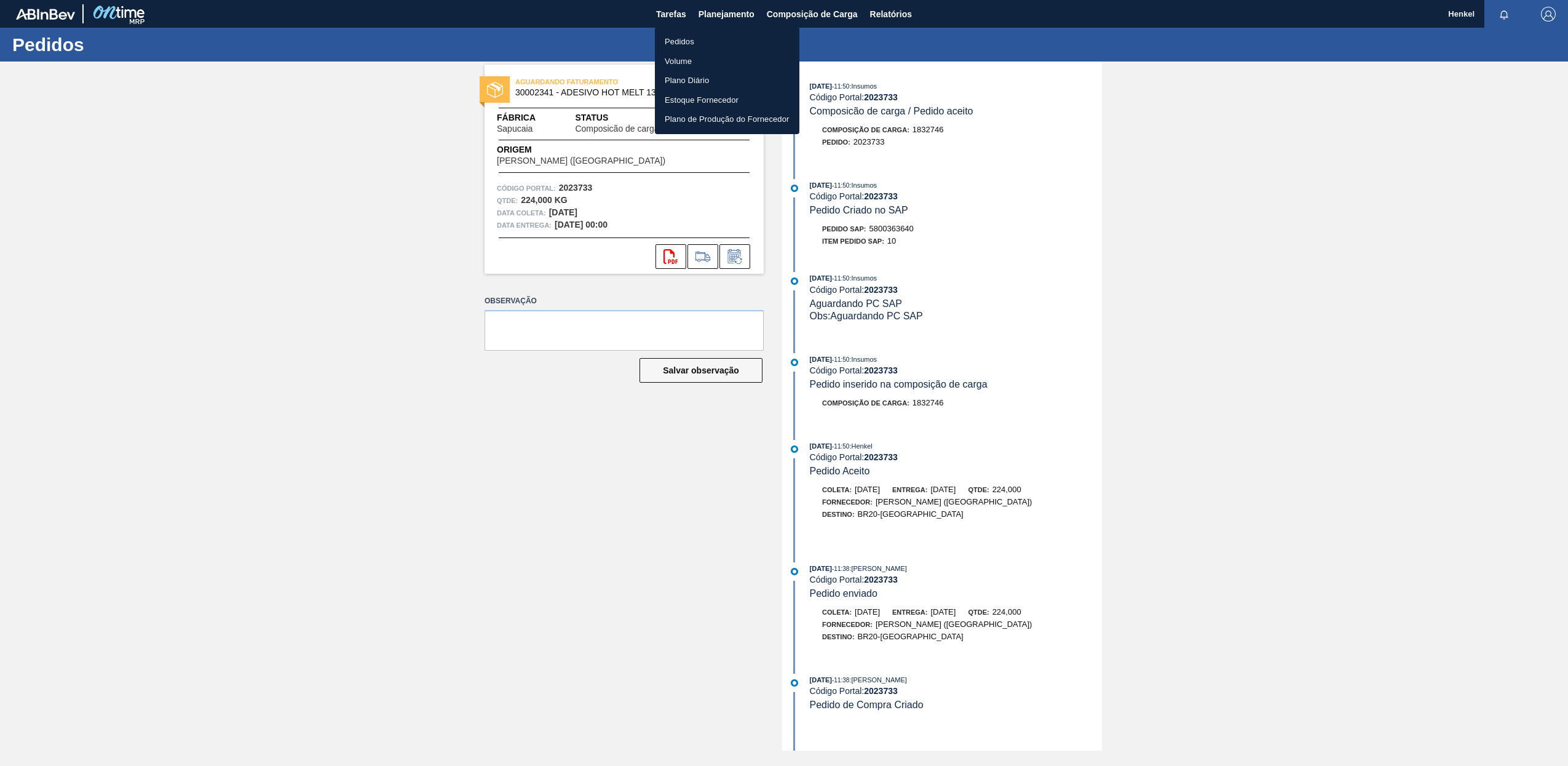
click at [688, 38] on li "Pedidos" at bounding box center [727, 41] width 145 height 20
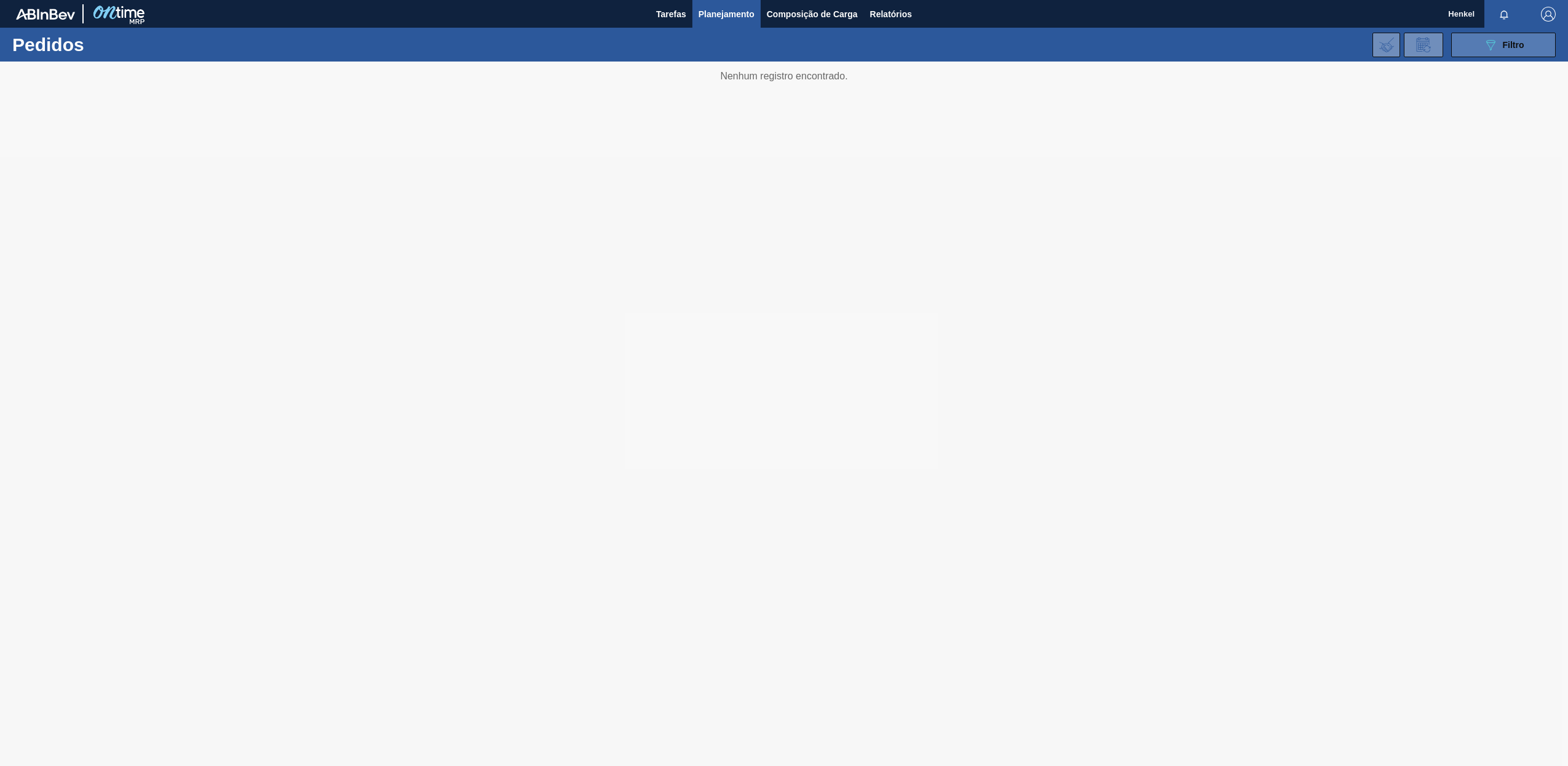
click at [1520, 51] on div "089F7B8B-B2A5-4AFE-B5C0-19BA573D28AC Filtro" at bounding box center [1504, 45] width 41 height 15
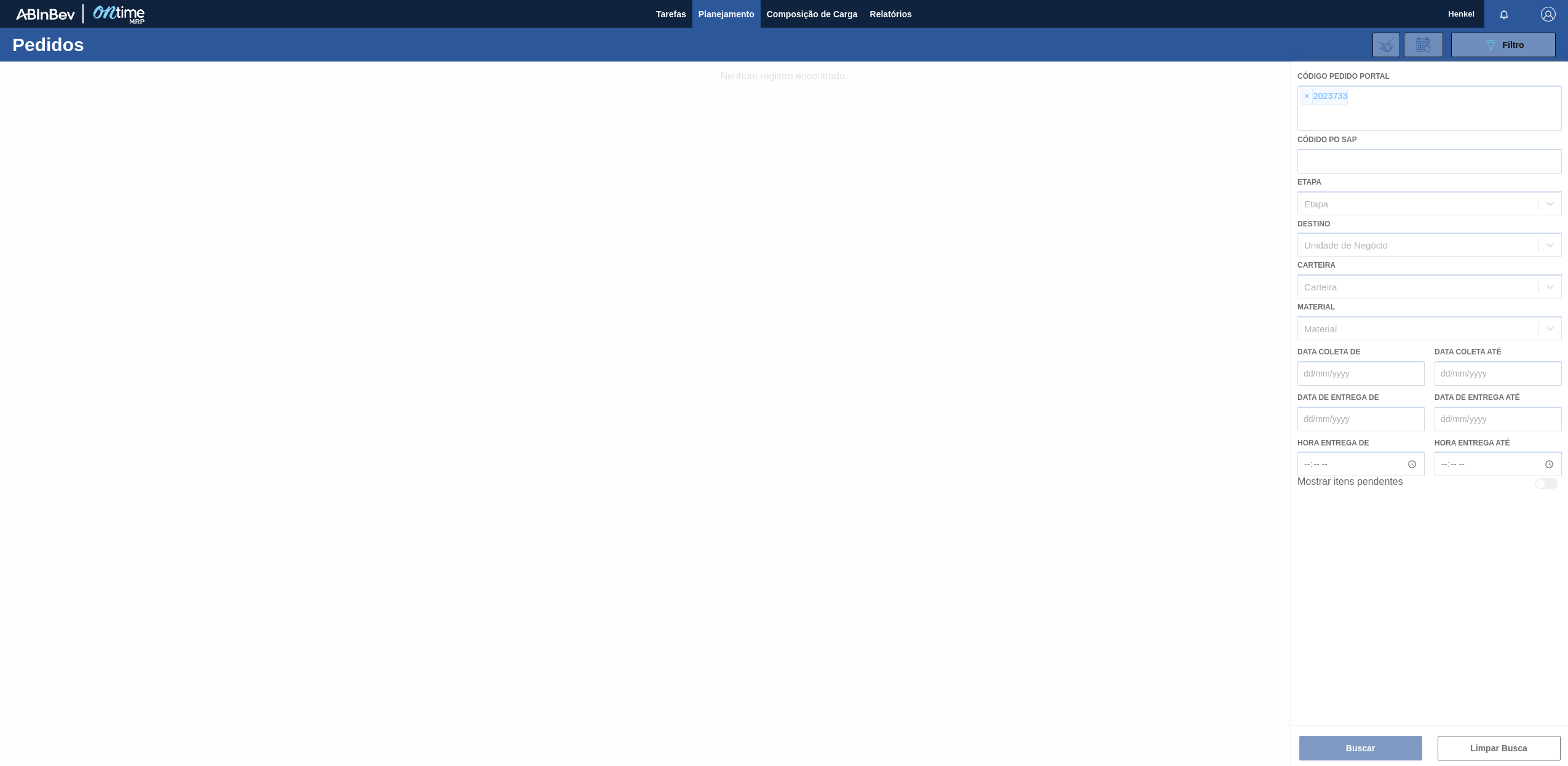
click at [1306, 98] on div at bounding box center [784, 413] width 1568 height 704
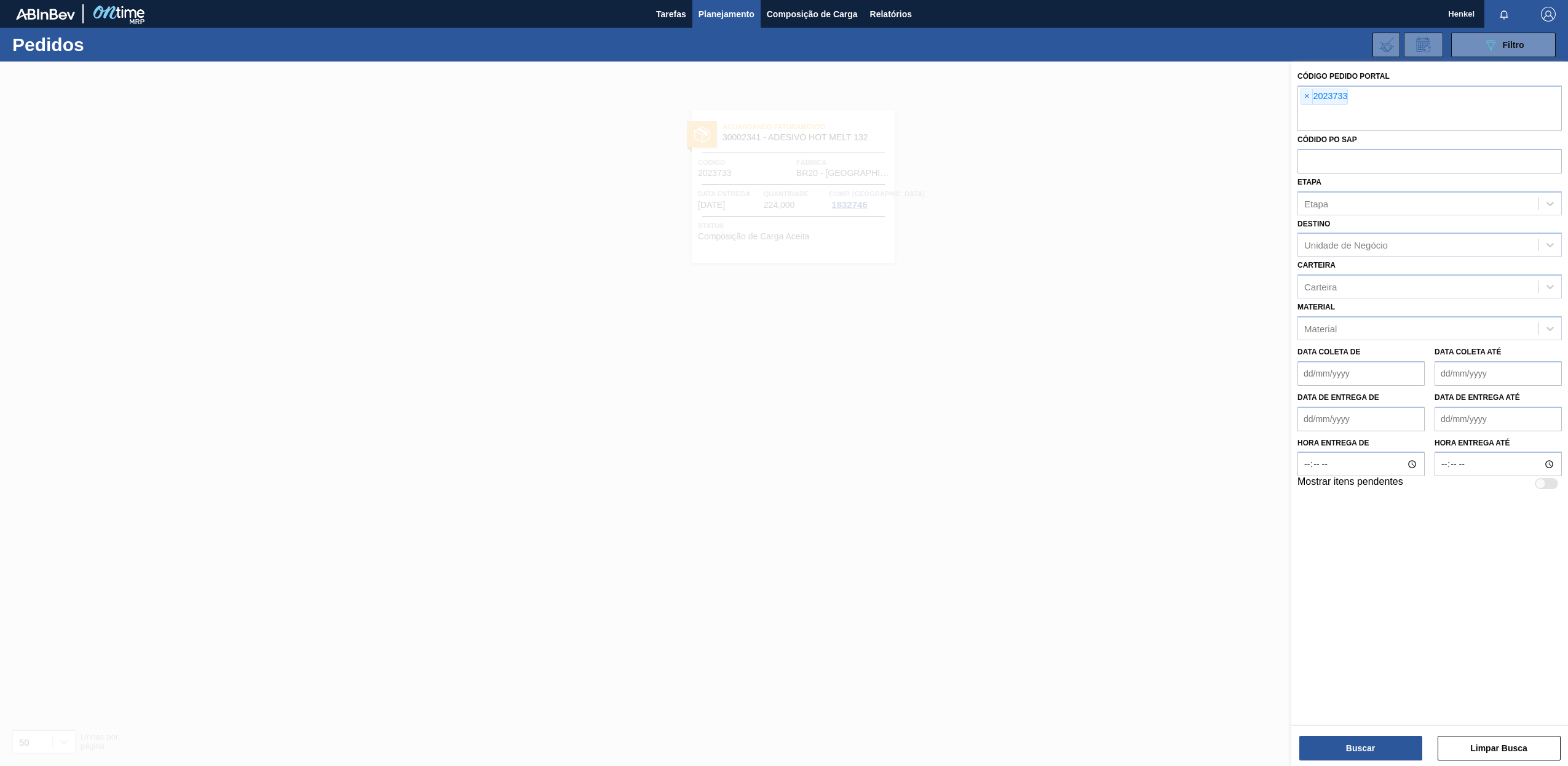
click at [1306, 98] on span "×" at bounding box center [1307, 96] width 12 height 15
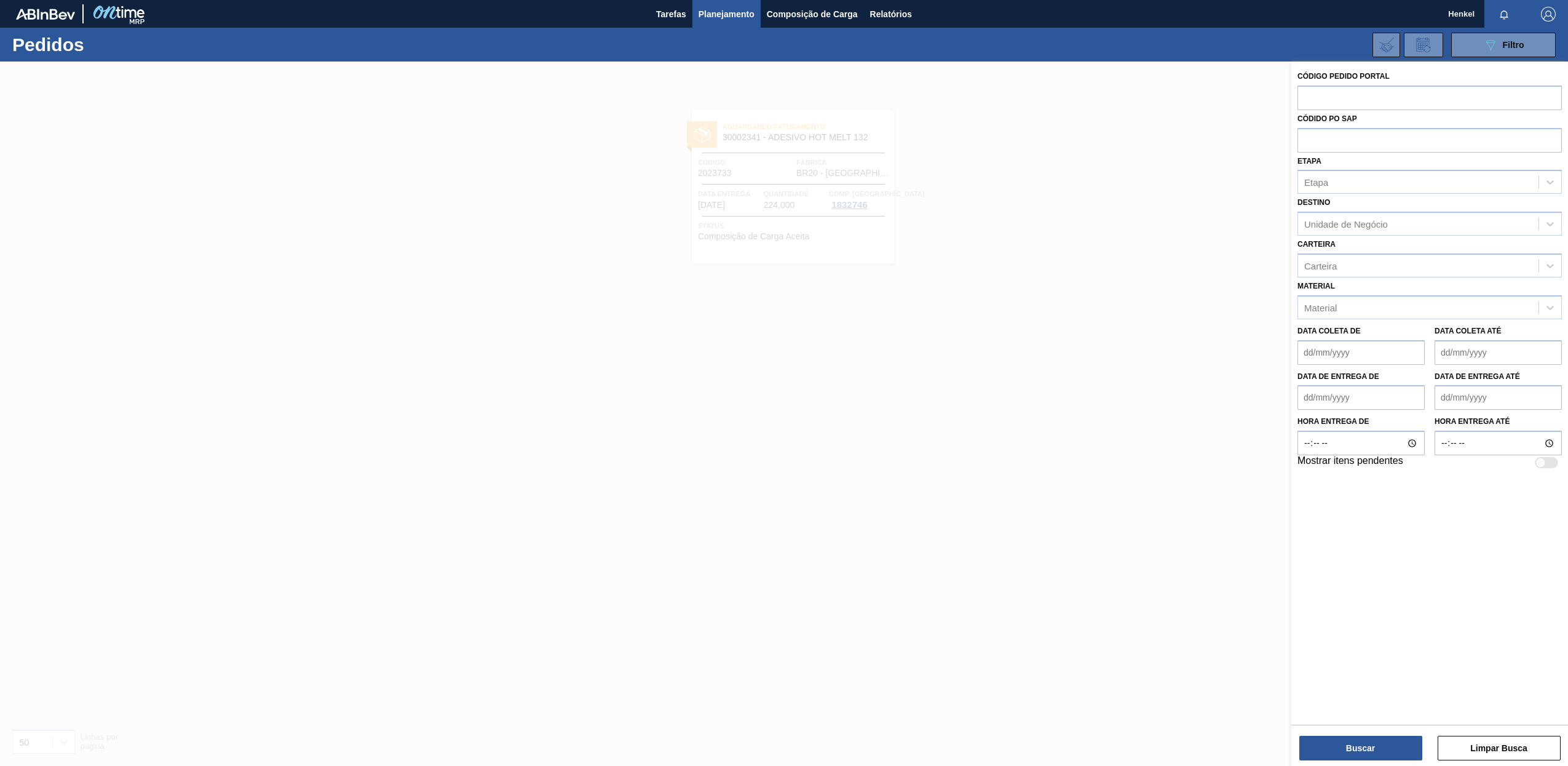
paste input "2023732"
type input "2023732"
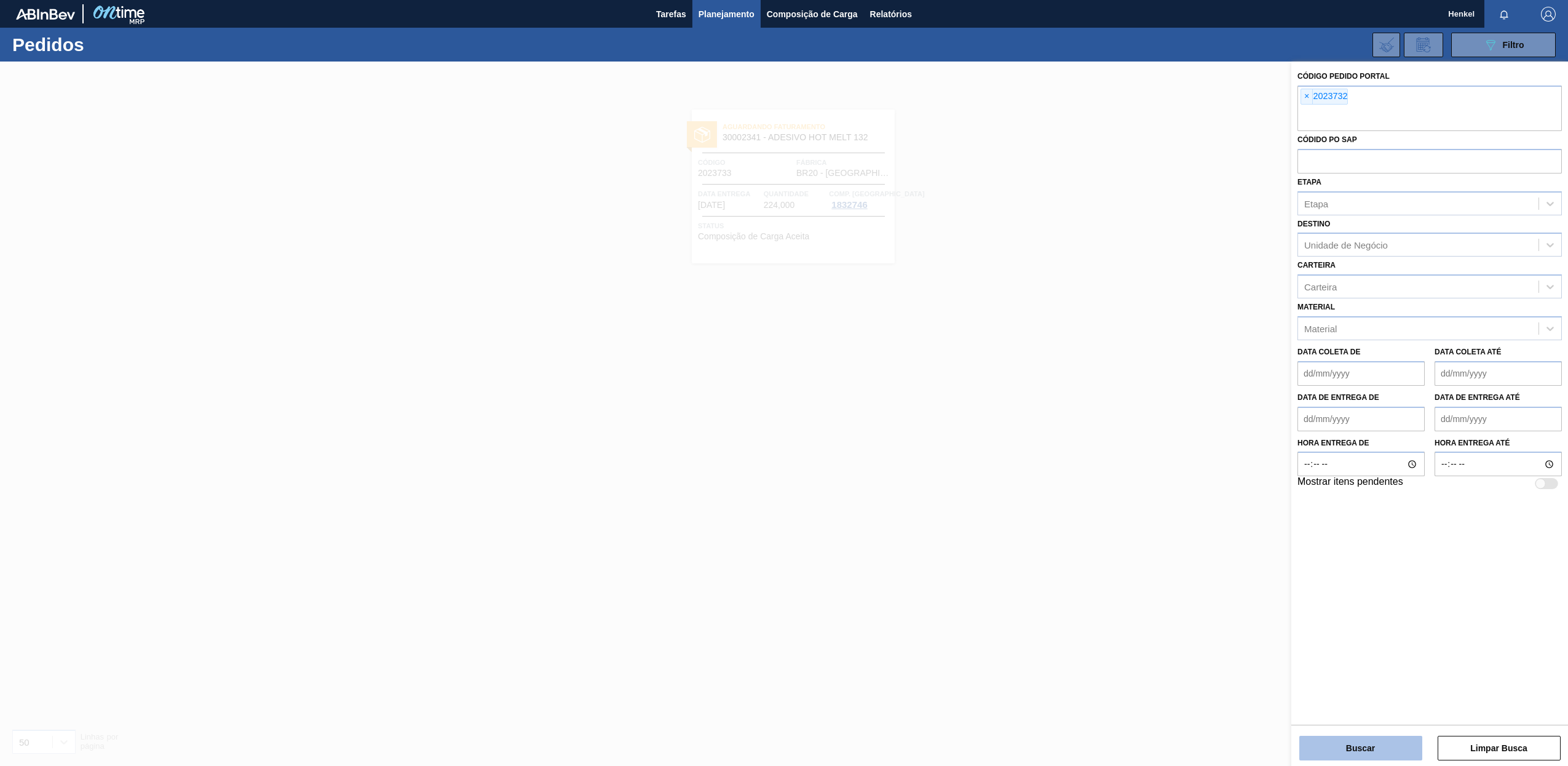
click at [1359, 744] on button "Buscar" at bounding box center [1360, 747] width 123 height 24
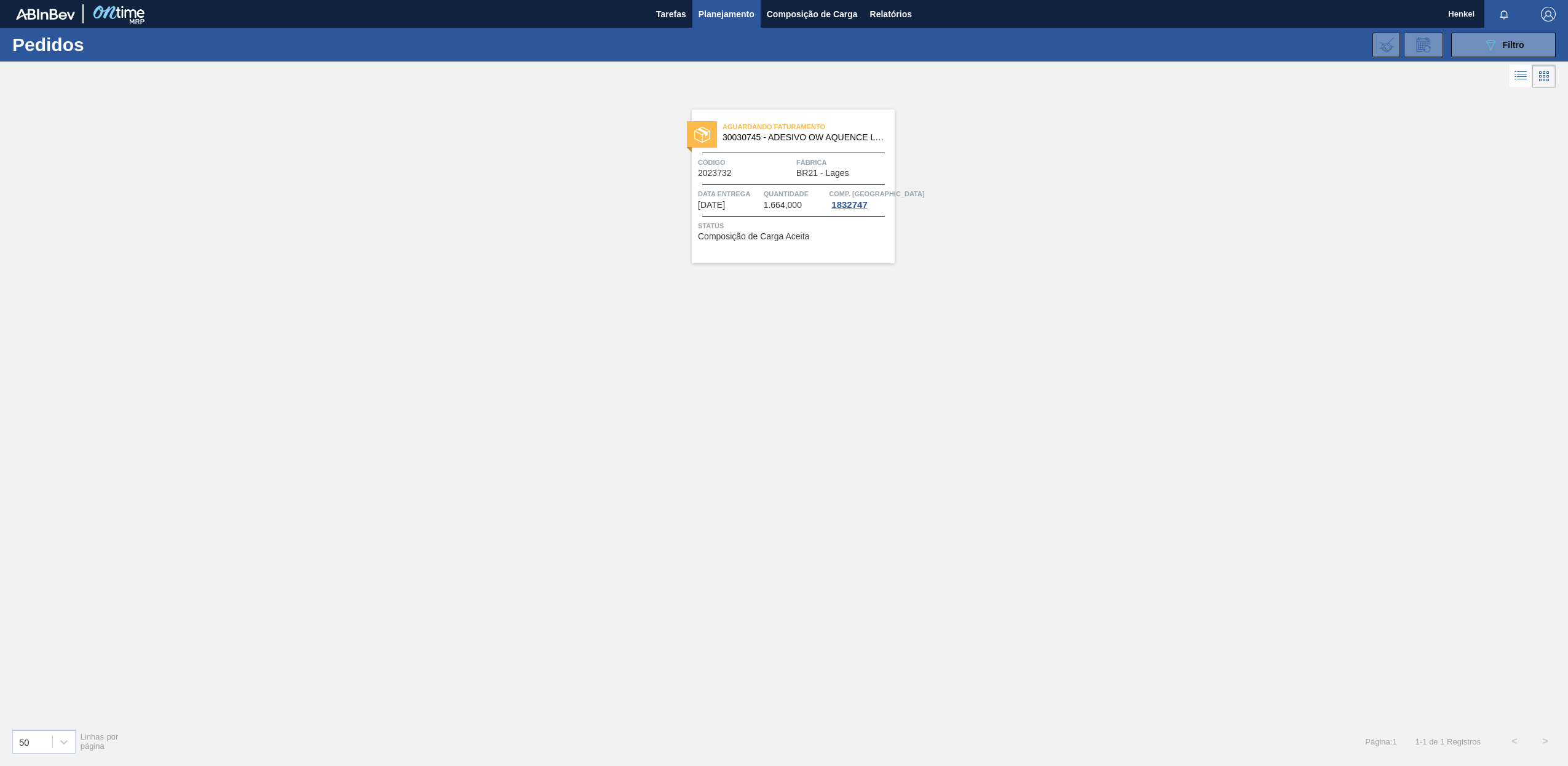
click at [775, 201] on span "1.664,000" at bounding box center [783, 206] width 38 height 9
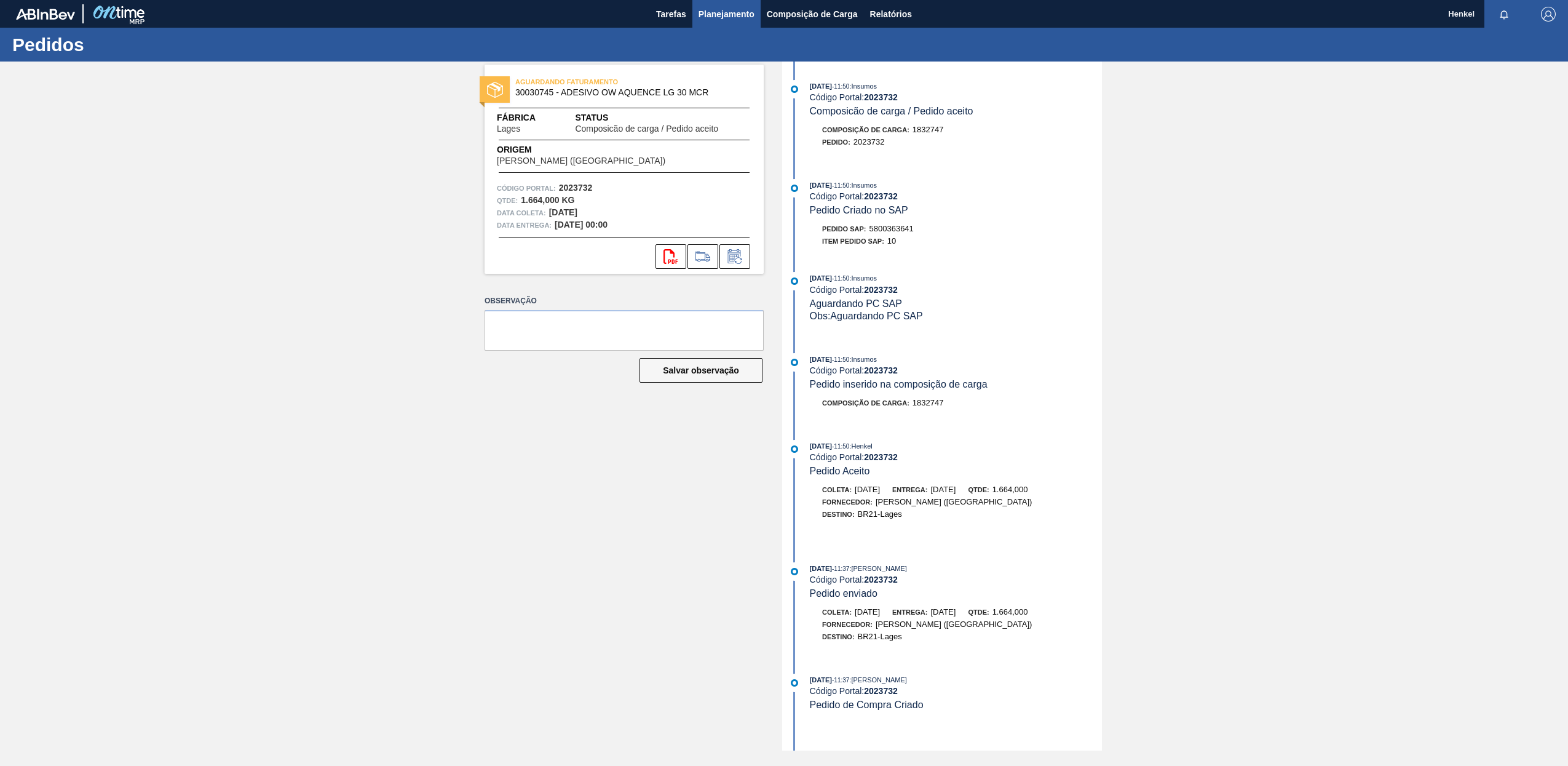
click at [738, 18] on span "Planejamento" at bounding box center [727, 14] width 56 height 15
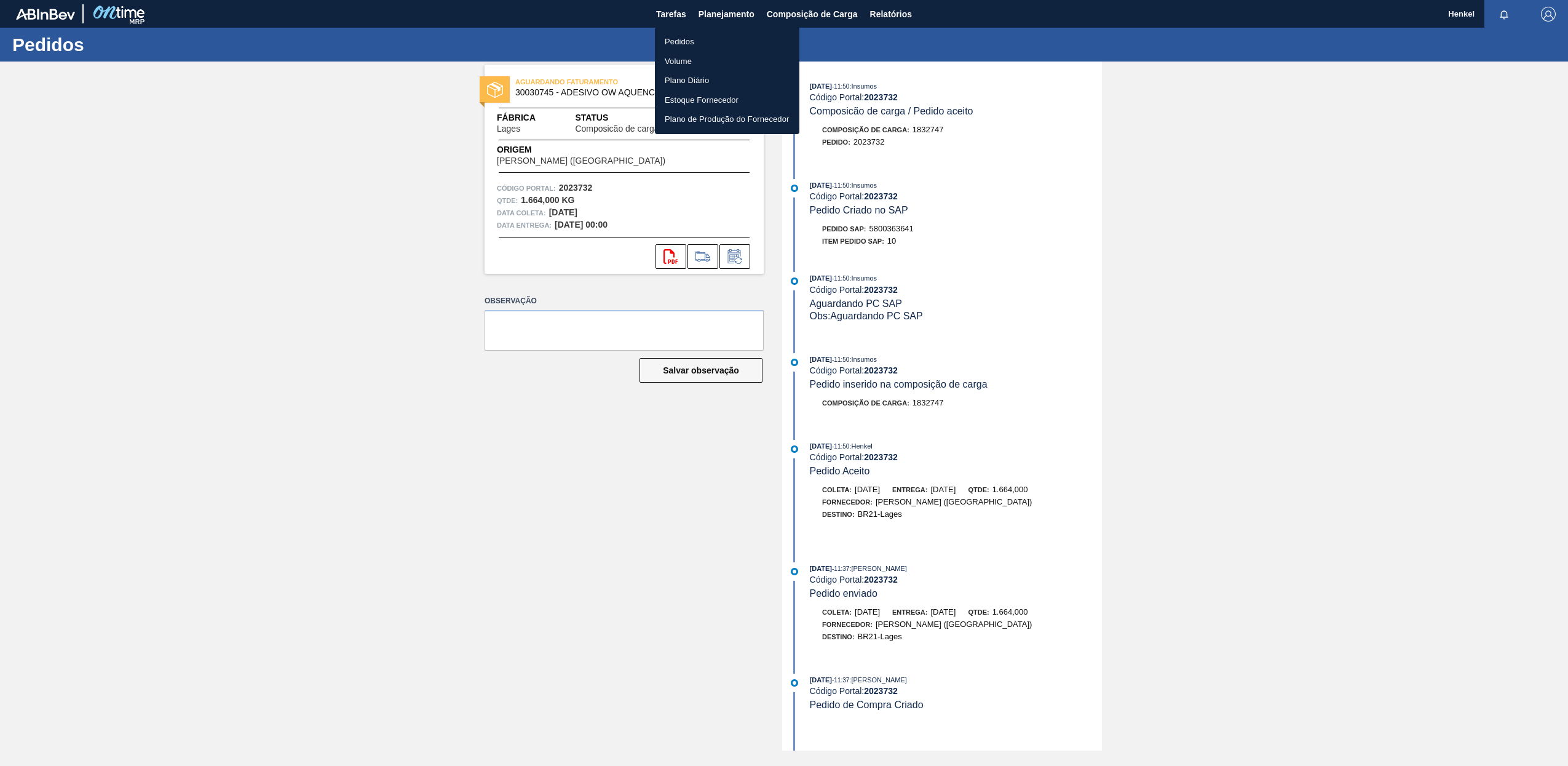
click at [679, 38] on li "Pedidos" at bounding box center [727, 41] width 145 height 20
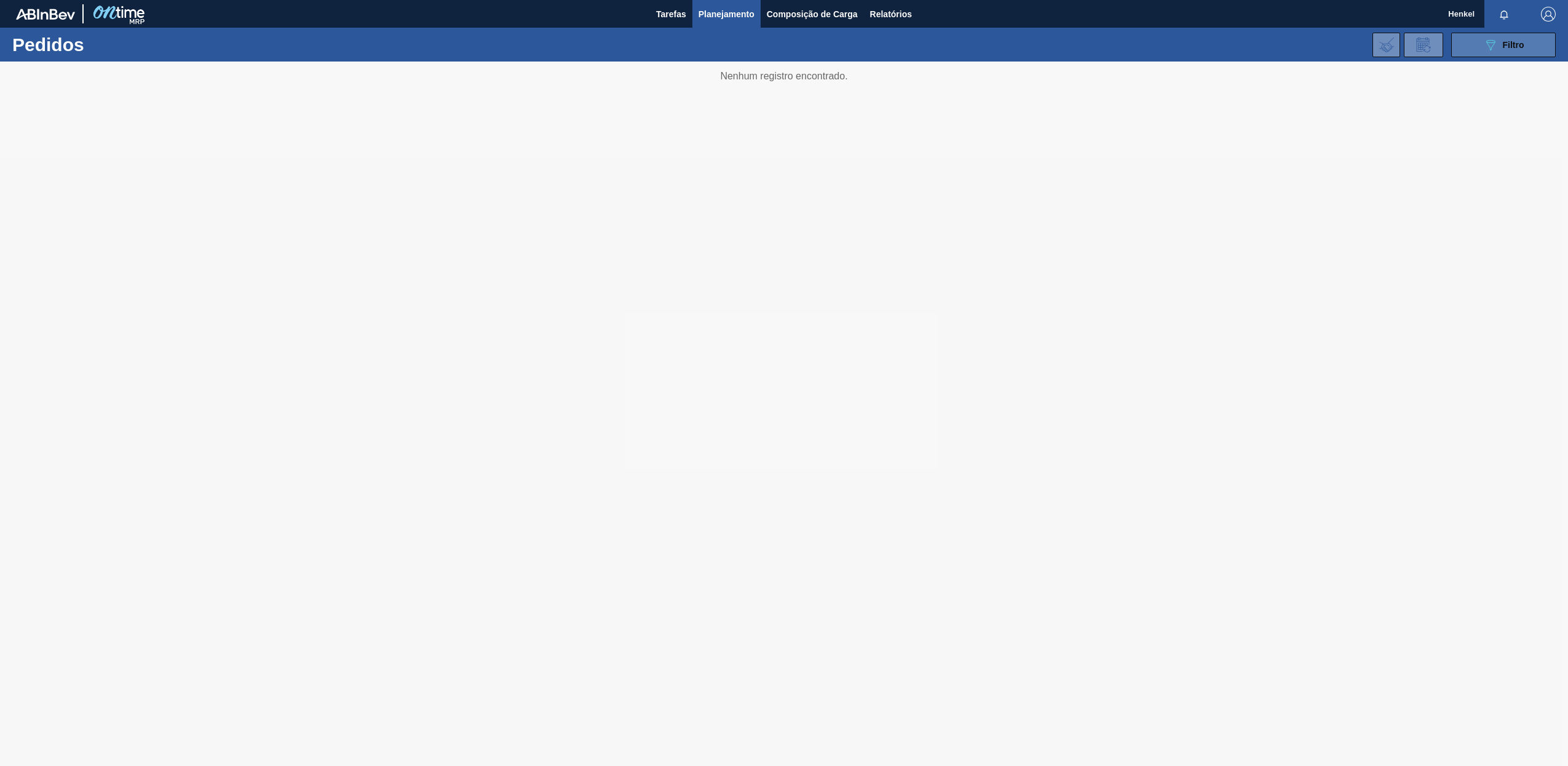
click at [1504, 46] on span "Filtro" at bounding box center [1514, 45] width 22 height 10
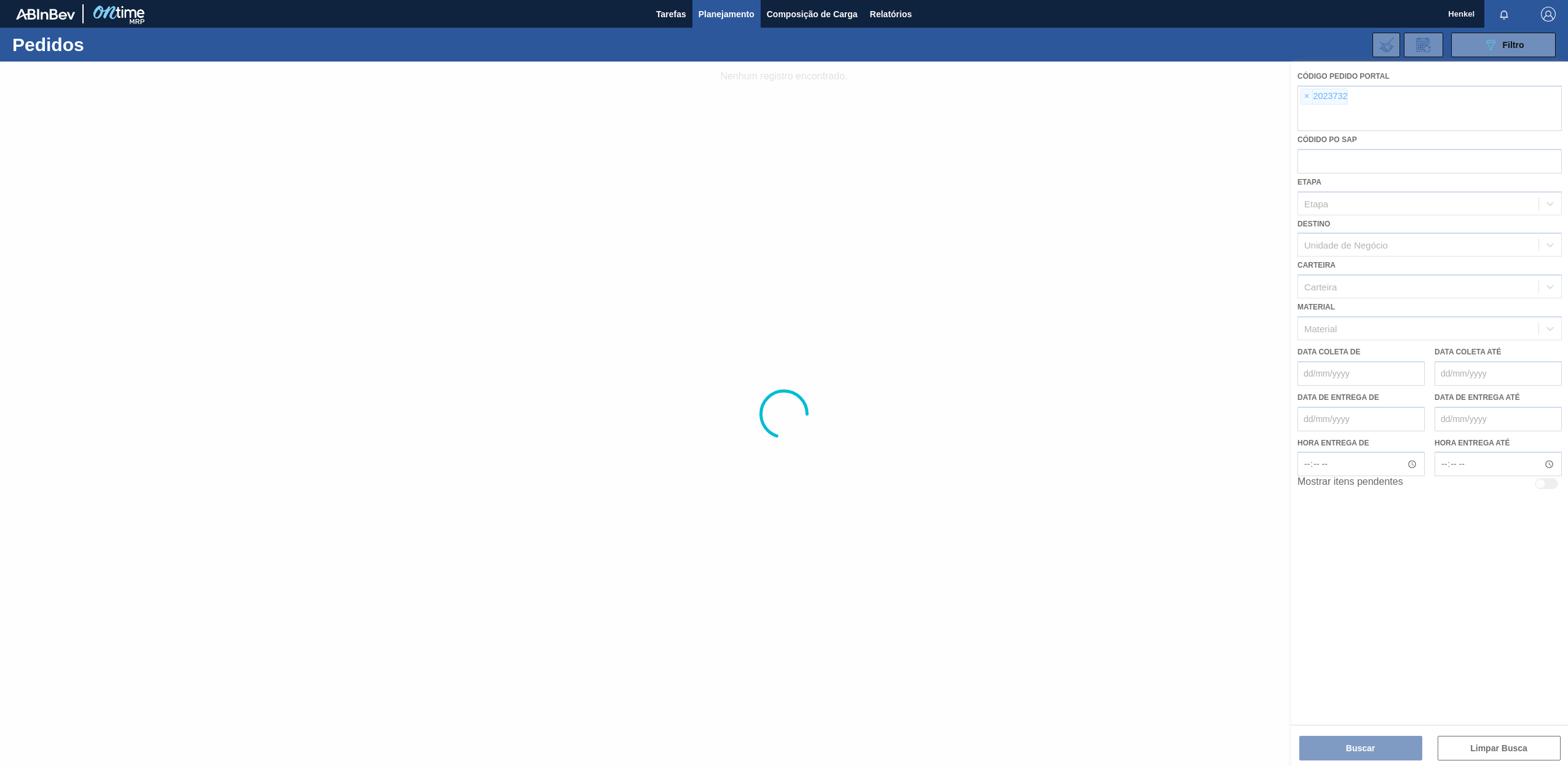
click at [1308, 98] on div at bounding box center [784, 413] width 1568 height 704
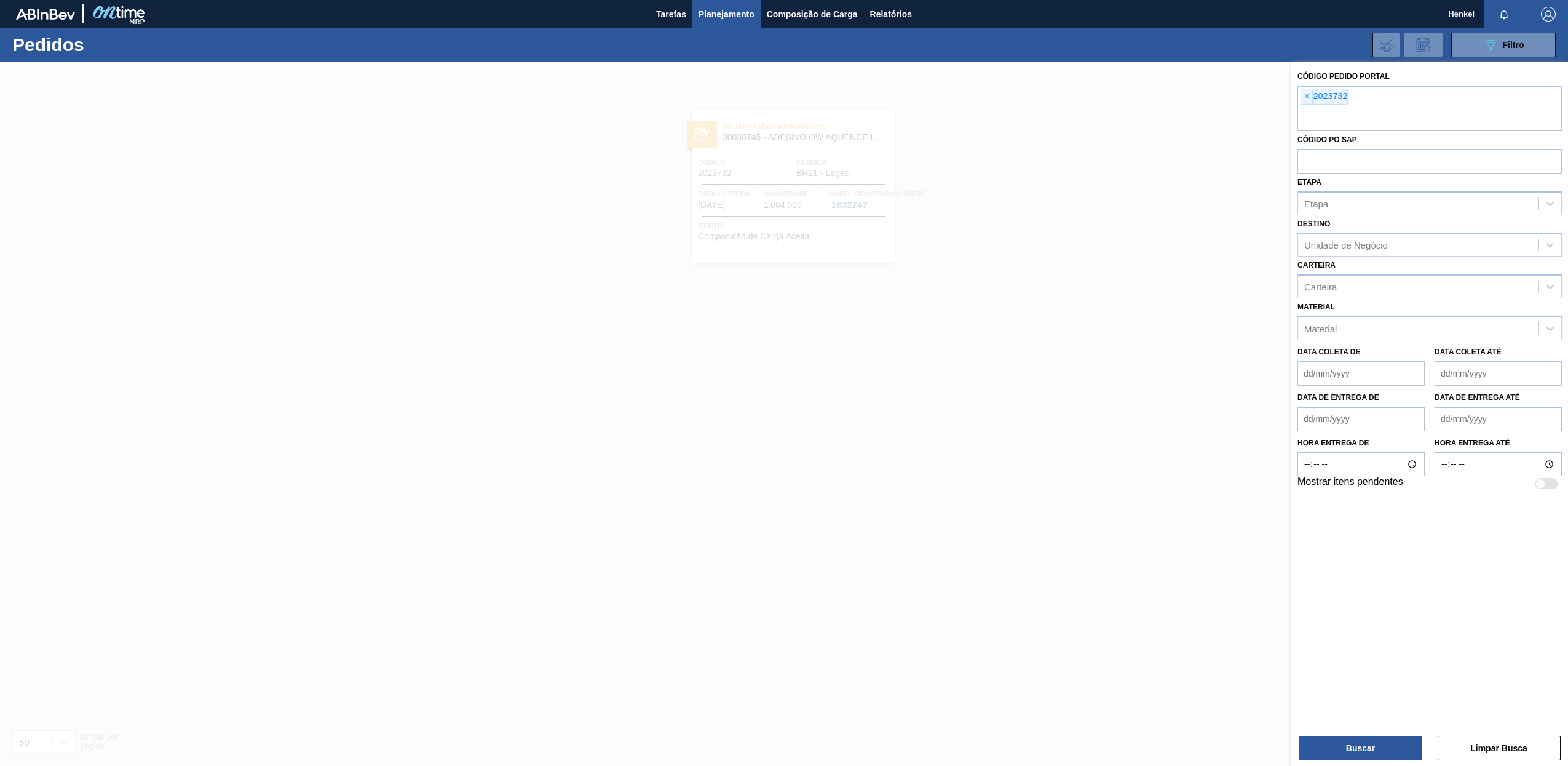
click at [1308, 98] on span "×" at bounding box center [1307, 96] width 12 height 15
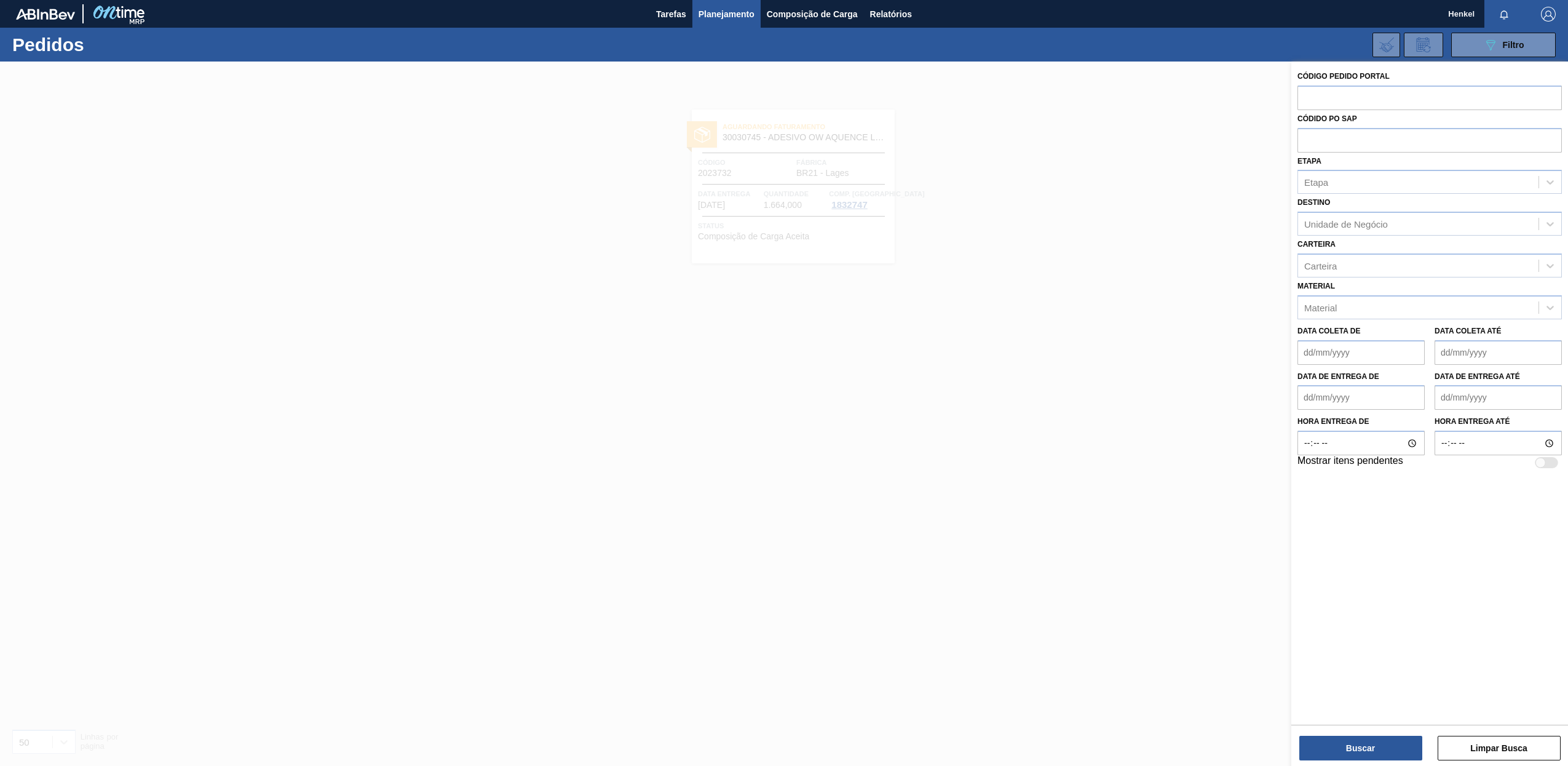
paste input "2022698"
type input "2022698"
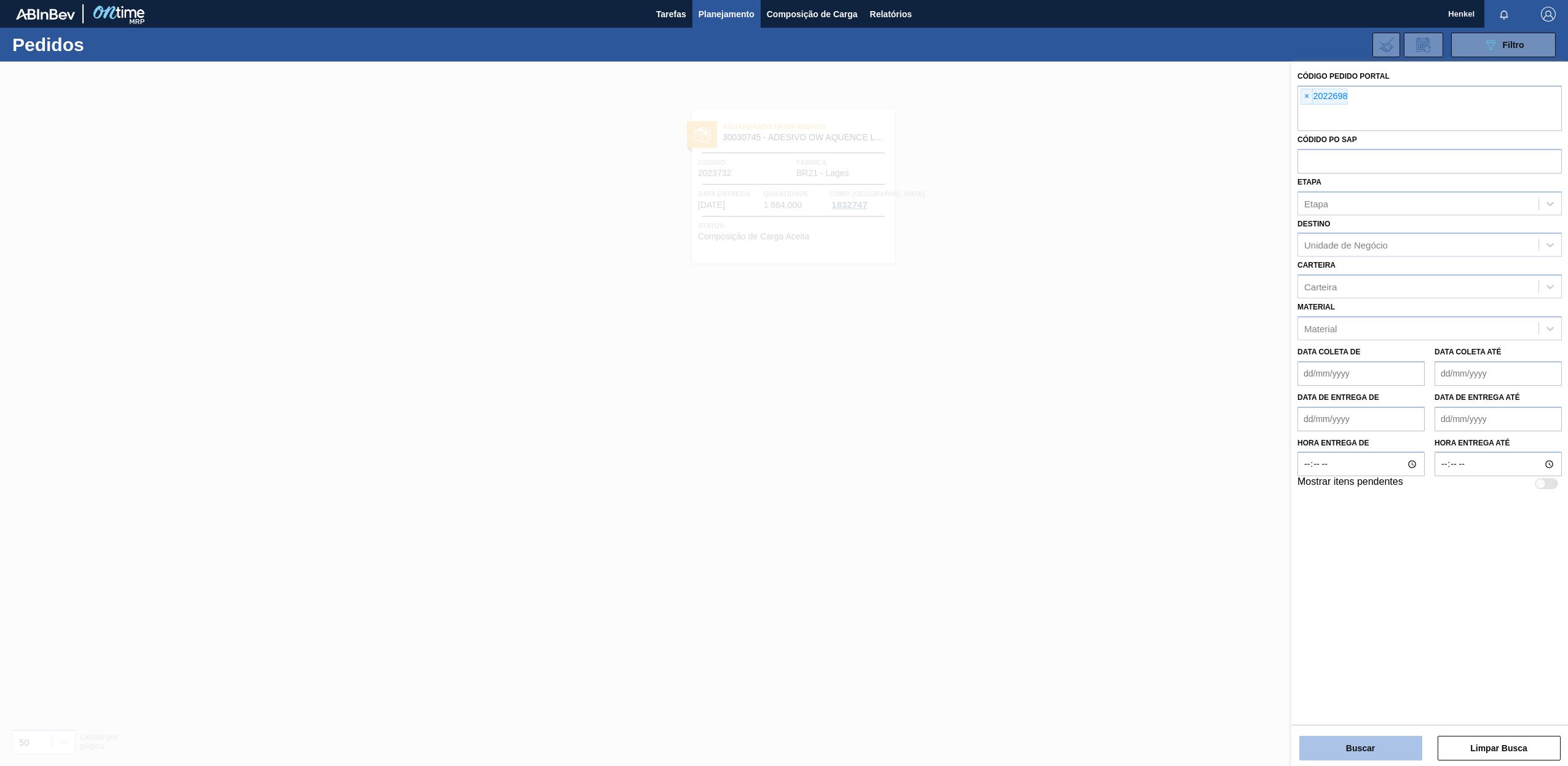
click at [1391, 747] on button "Buscar" at bounding box center [1360, 747] width 123 height 24
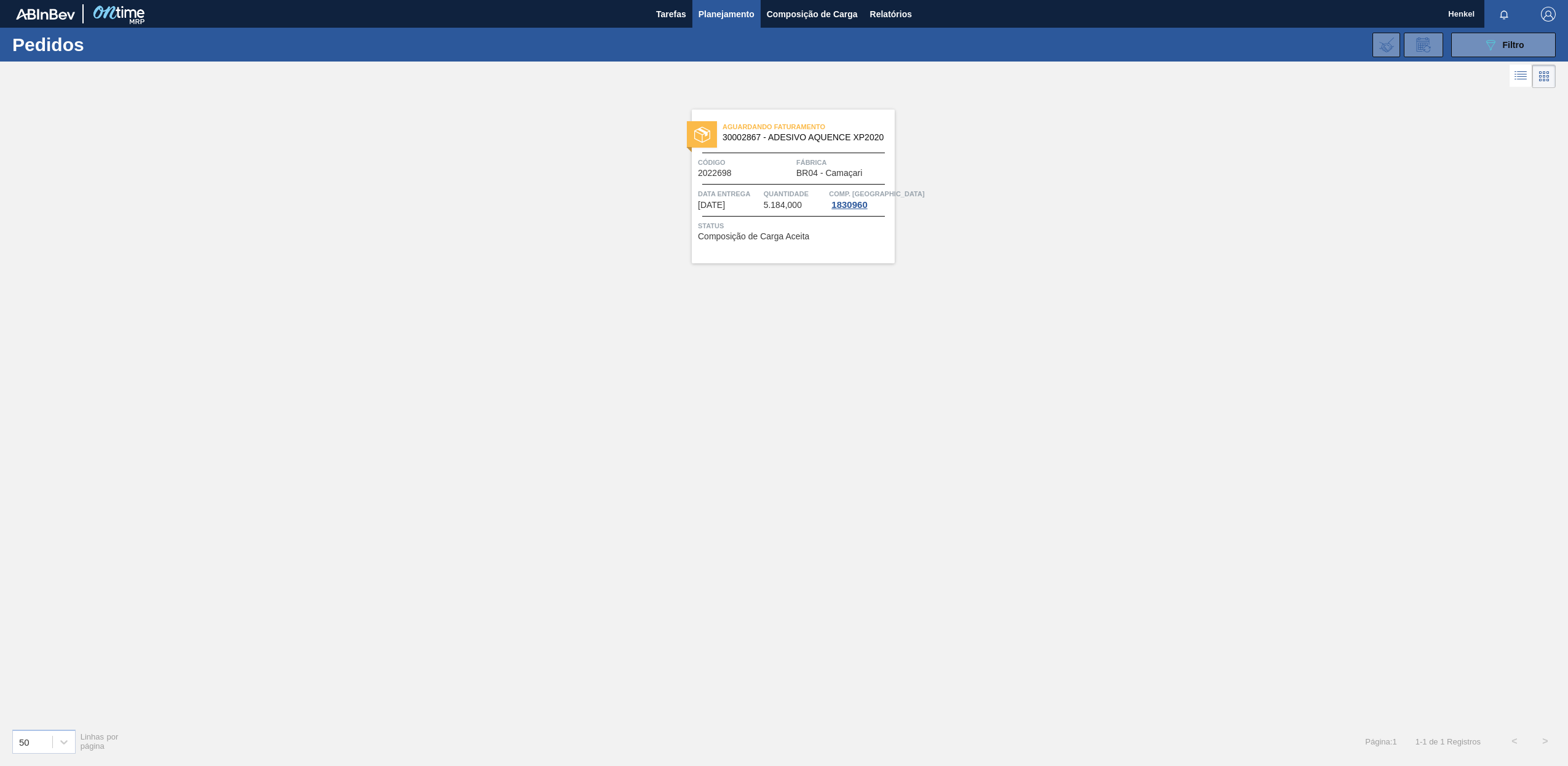
click at [744, 207] on div "Data entrega [DATE]" at bounding box center [729, 199] width 63 height 22
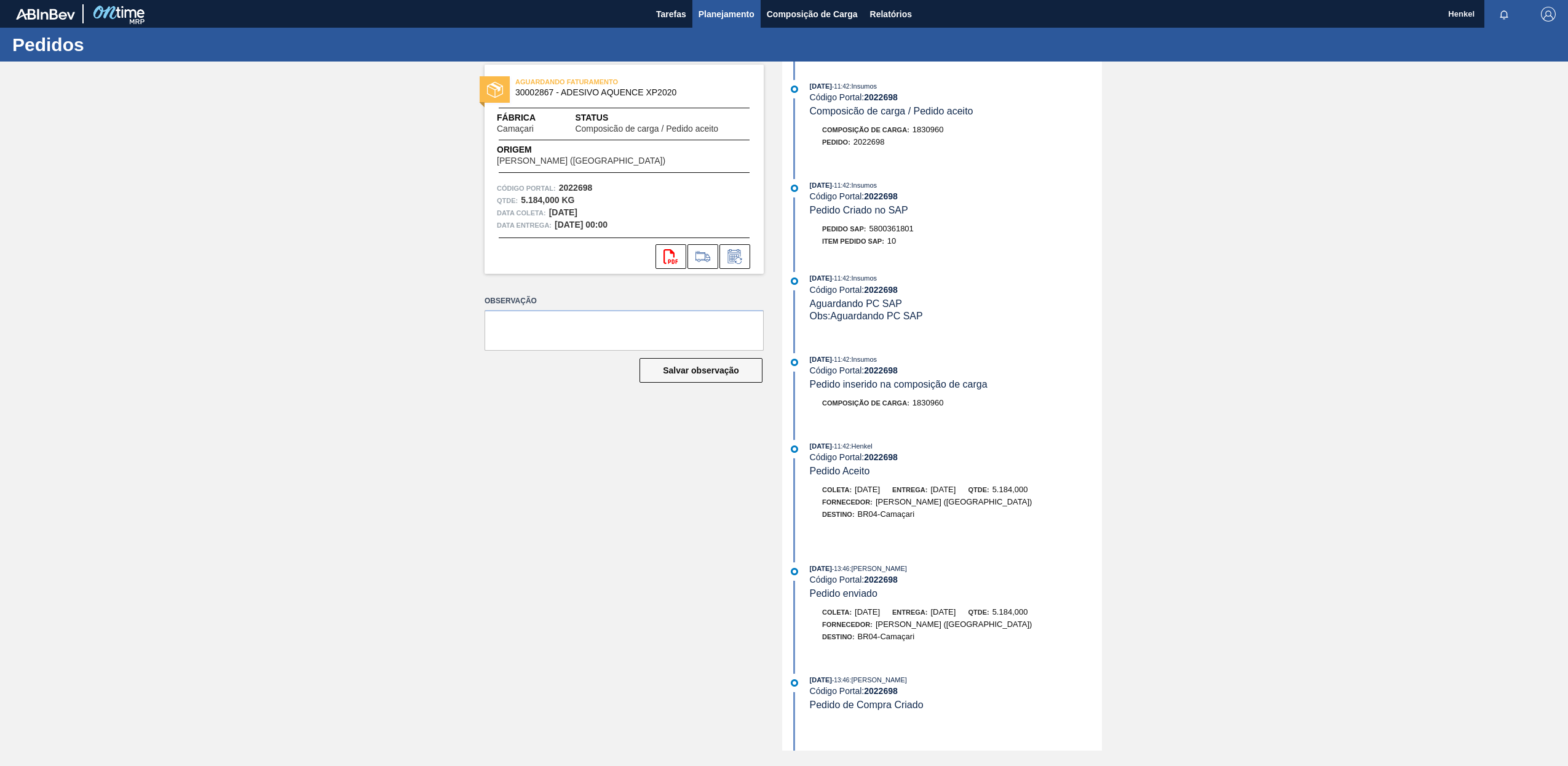
click at [738, 19] on span "Planejamento" at bounding box center [727, 14] width 56 height 15
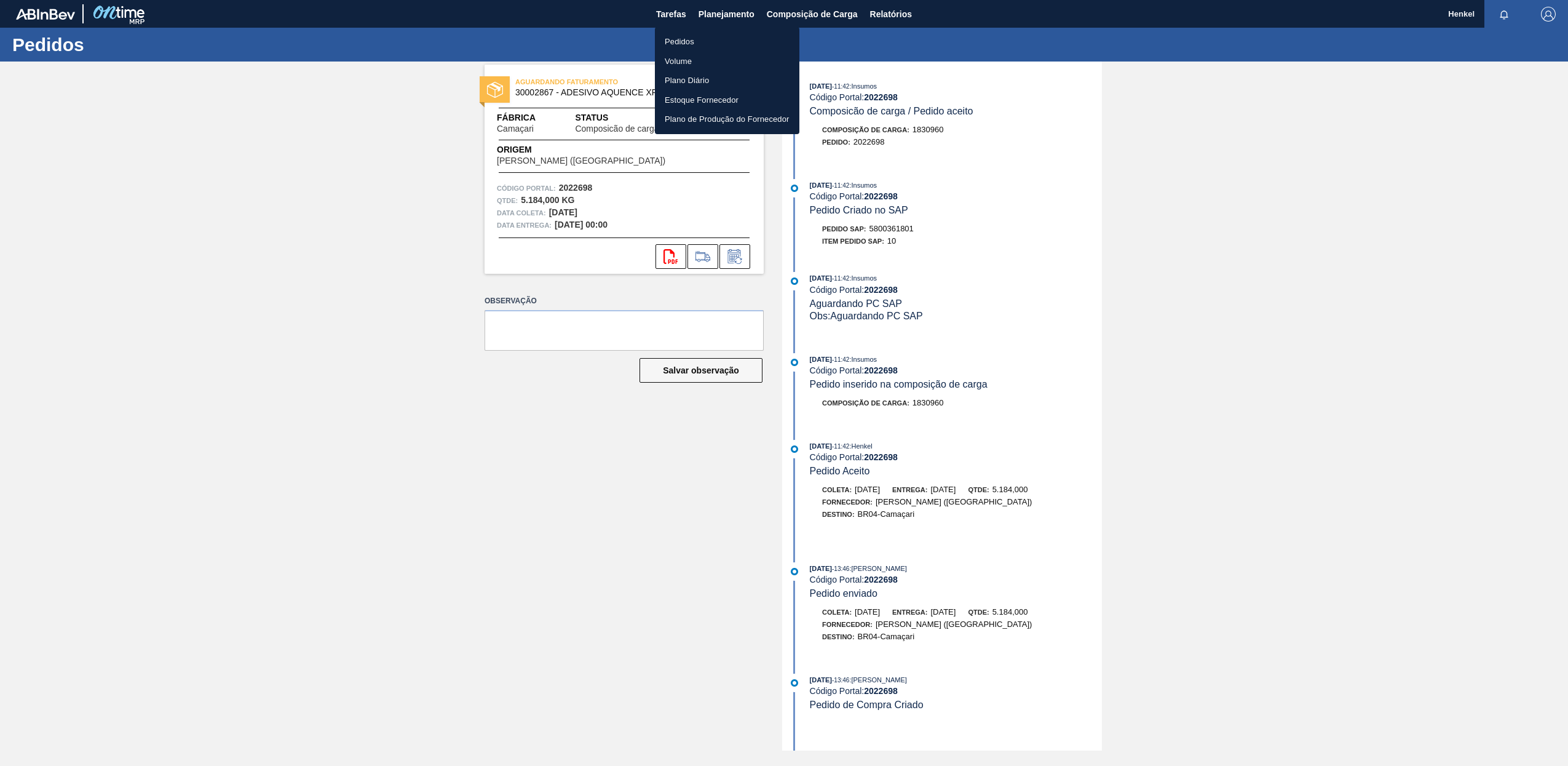
drag, startPoint x: 684, startPoint y: 42, endPoint x: 697, endPoint y: 45, distance: 13.3
click at [684, 42] on li "Pedidos" at bounding box center [727, 41] width 145 height 20
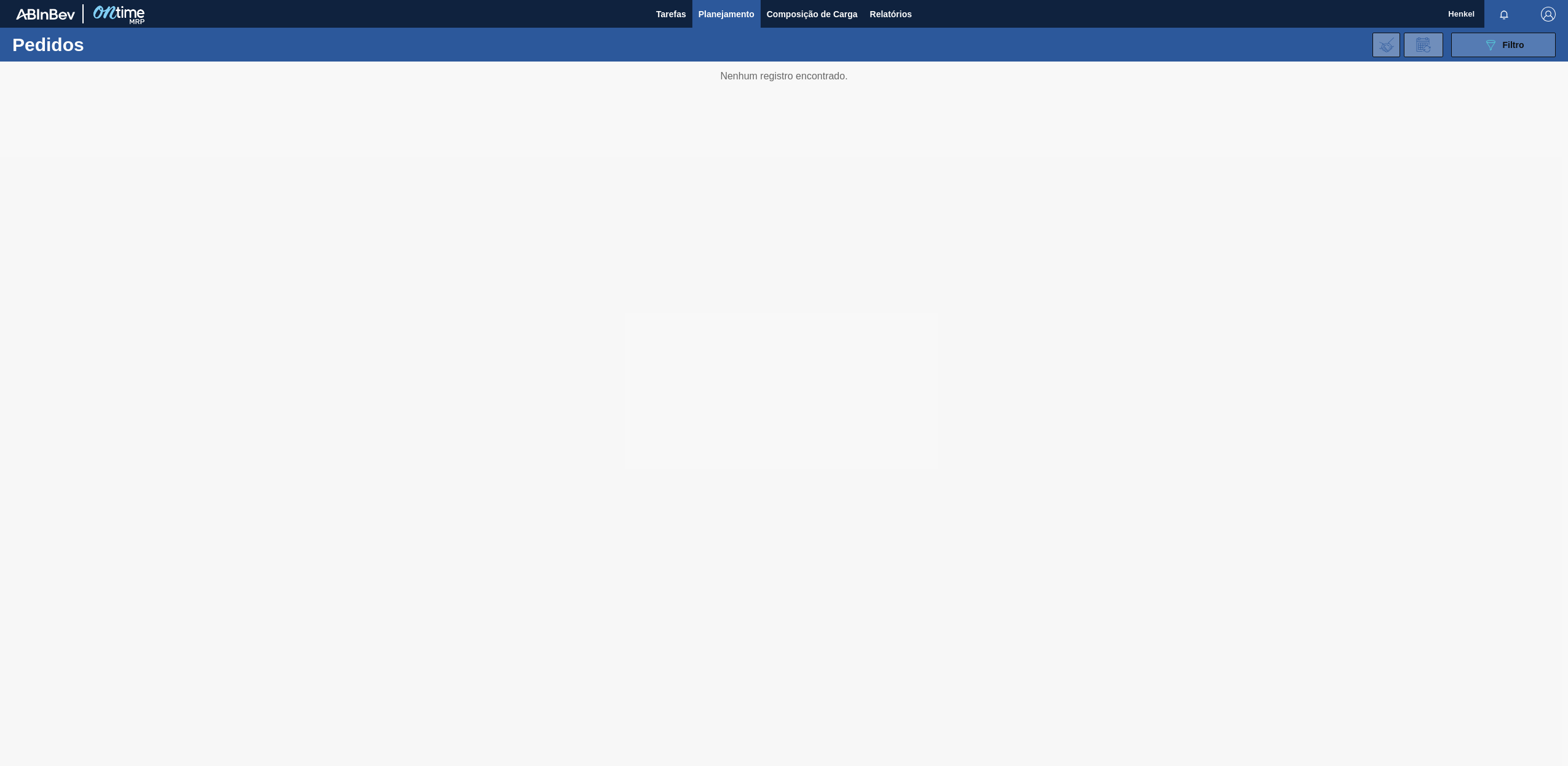
click at [1515, 45] on span "Filtro" at bounding box center [1514, 45] width 22 height 10
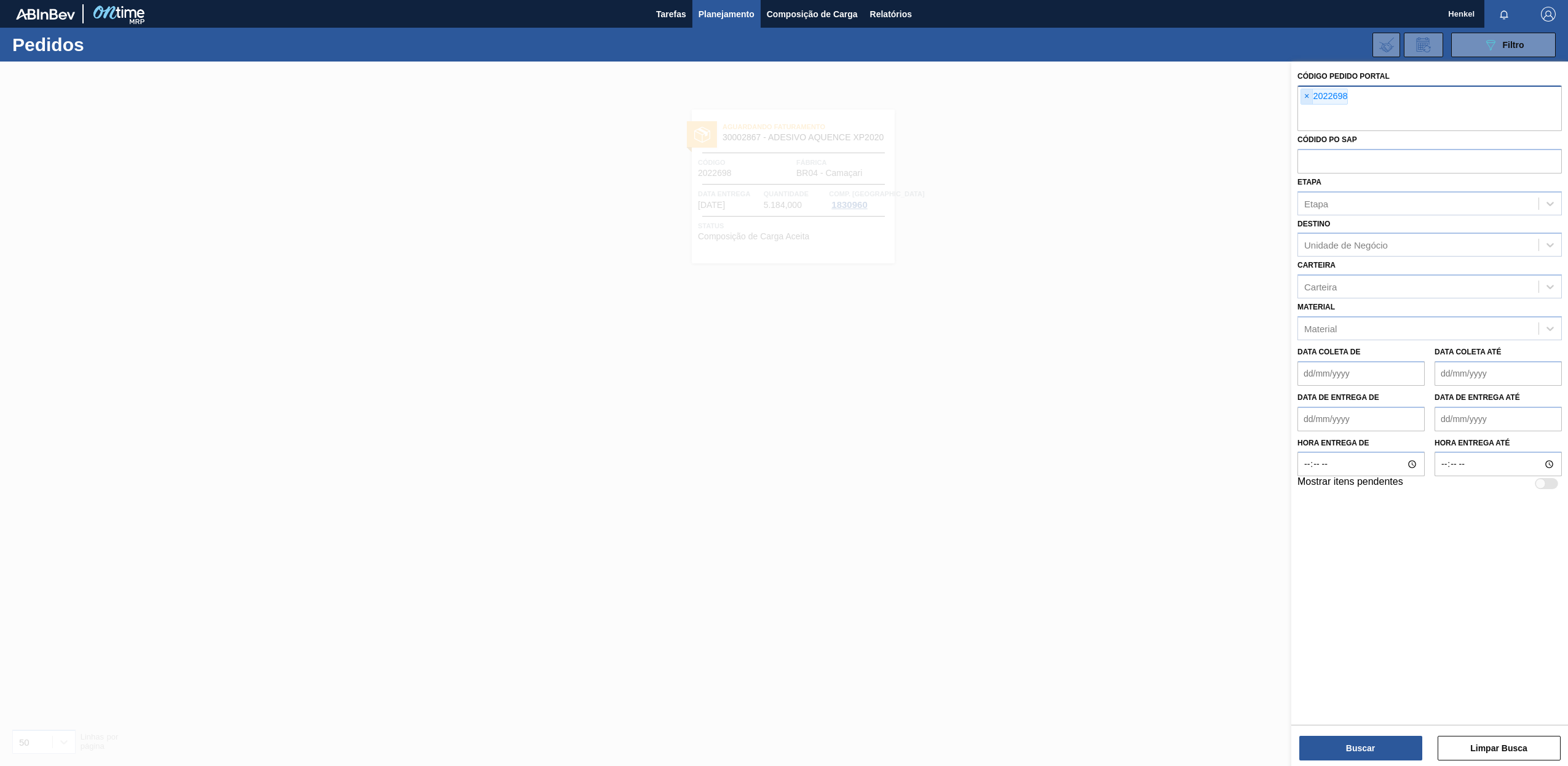
click at [1308, 96] on span "×" at bounding box center [1307, 96] width 12 height 15
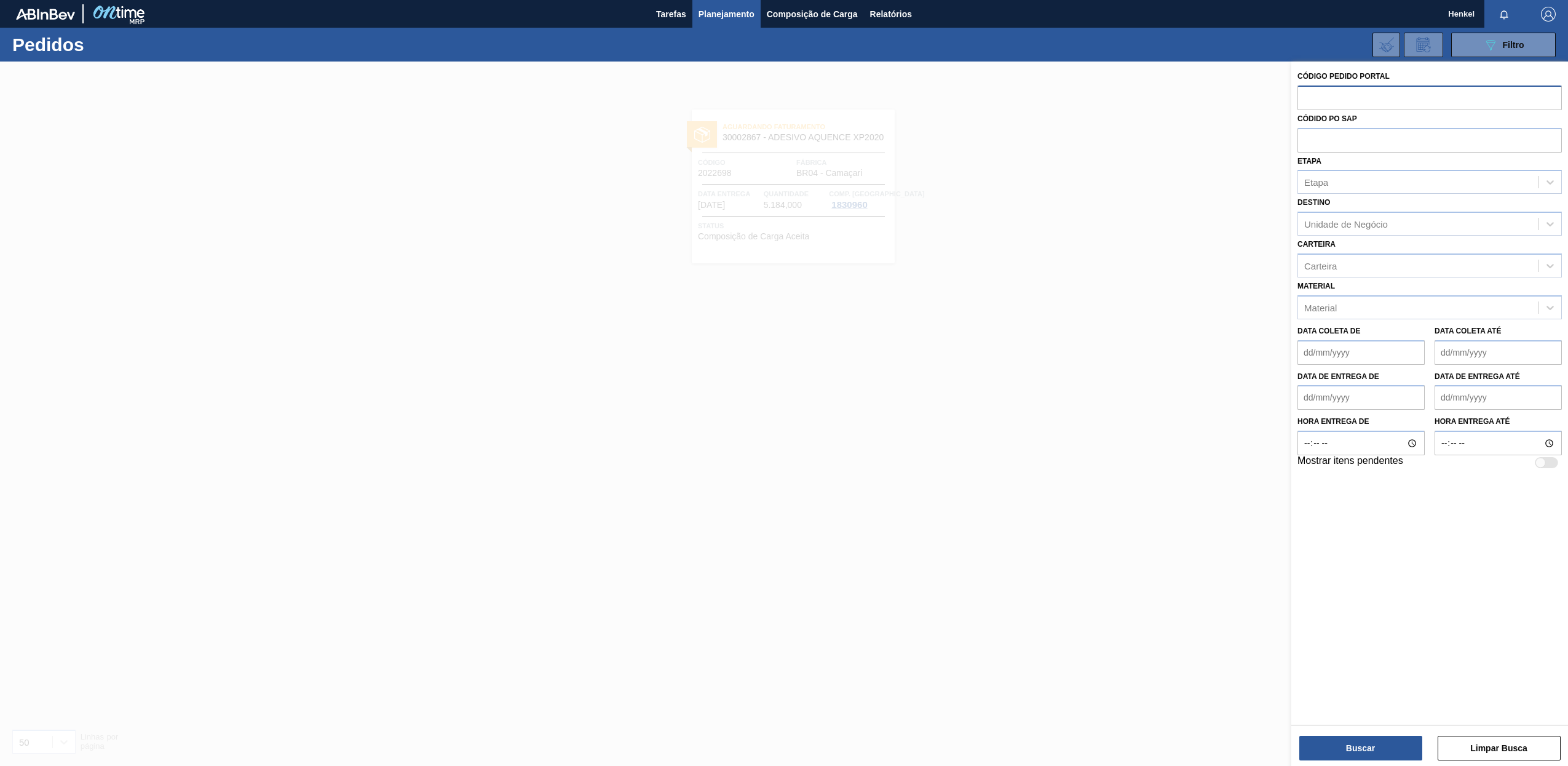
paste input "2018503"
type input "2018503"
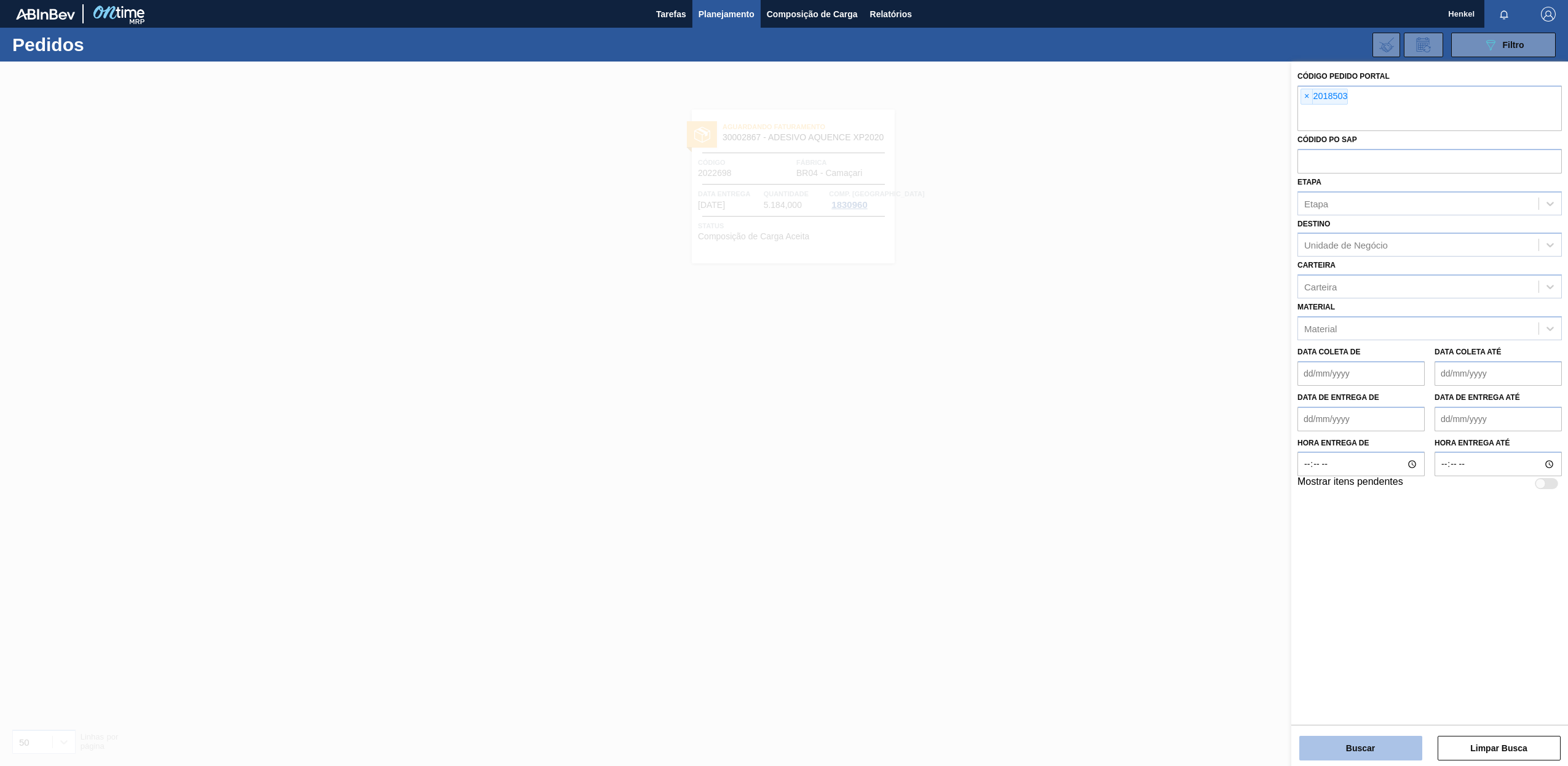
click at [1354, 750] on button "Buscar" at bounding box center [1360, 747] width 123 height 24
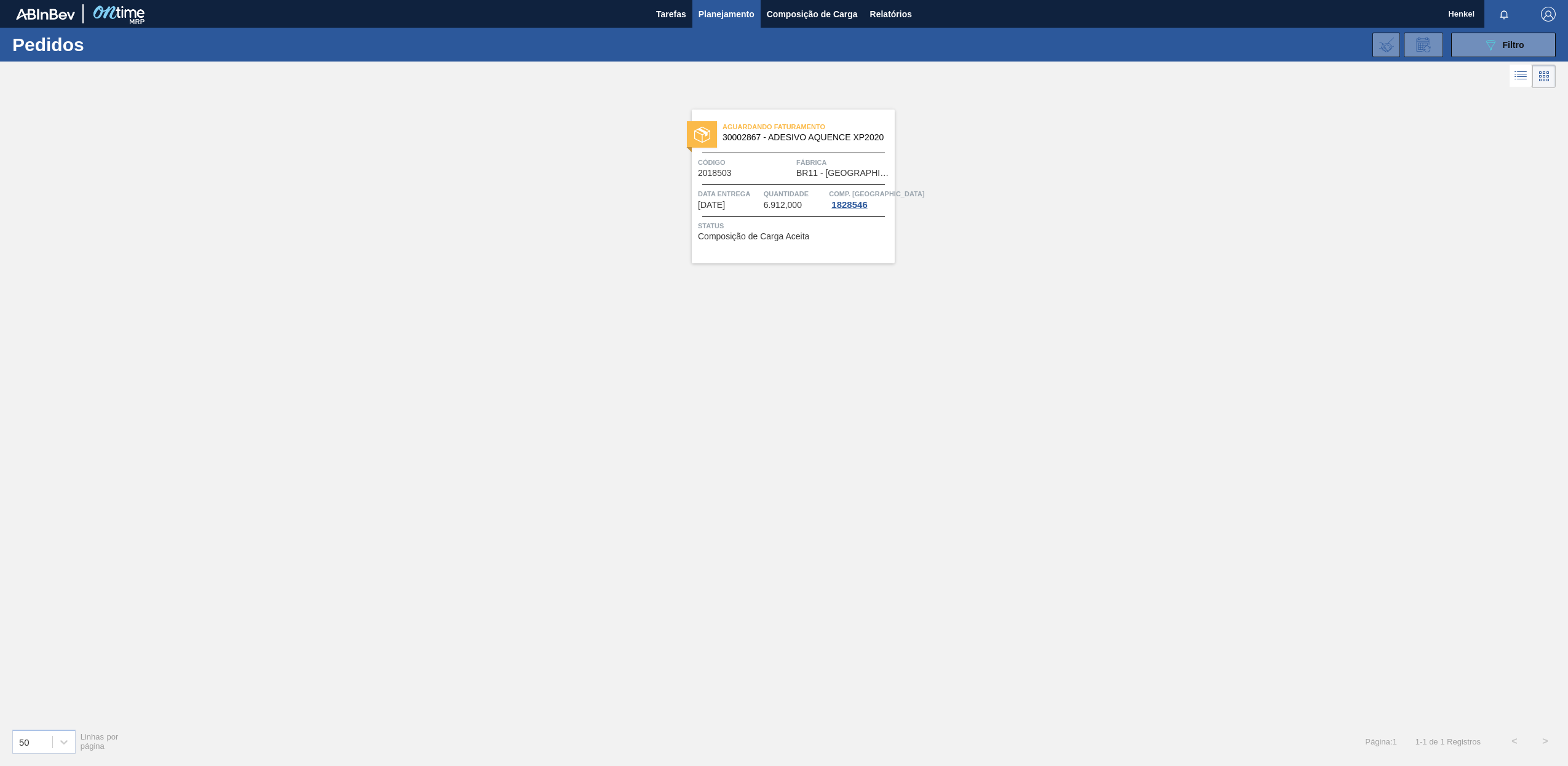
click at [746, 175] on div "Código 2018503" at bounding box center [745, 167] width 95 height 22
